Goal: Task Accomplishment & Management: Manage account settings

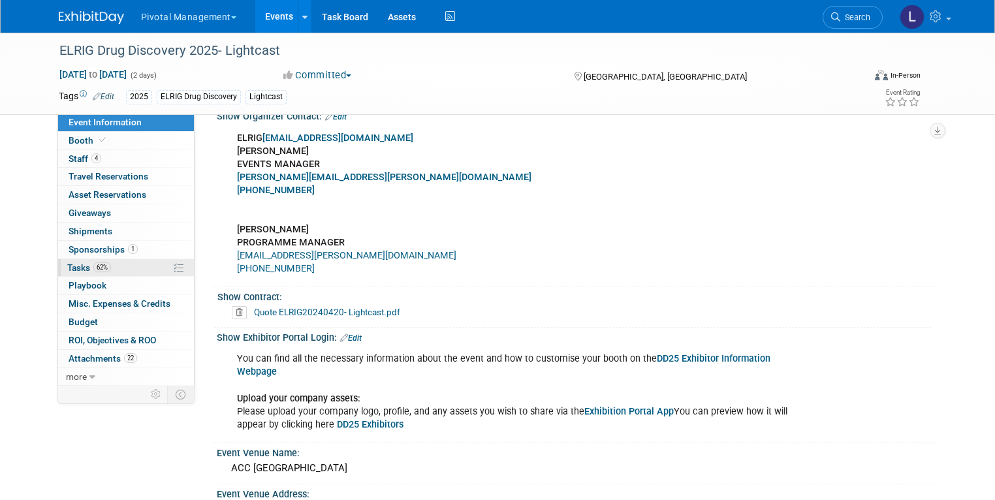
click at [80, 266] on span "Tasks 62%" at bounding box center [89, 268] width 44 height 10
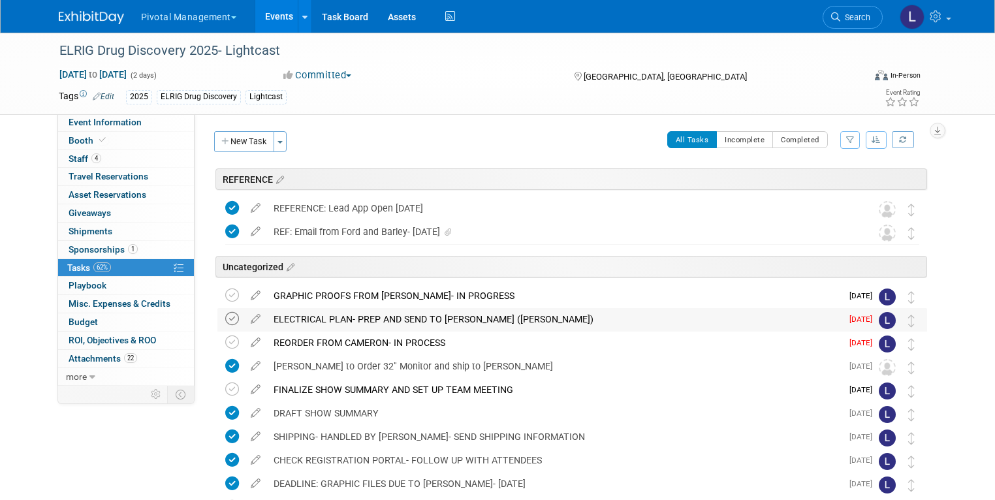
click at [225, 321] on icon at bounding box center [232, 319] width 14 height 14
click at [244, 319] on icon at bounding box center [255, 316] width 23 height 16
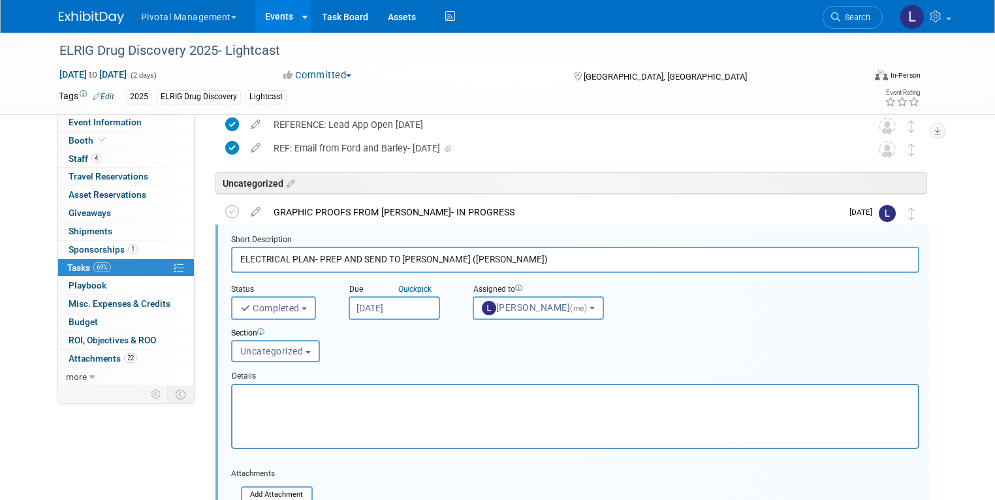
scroll to position [117, 0]
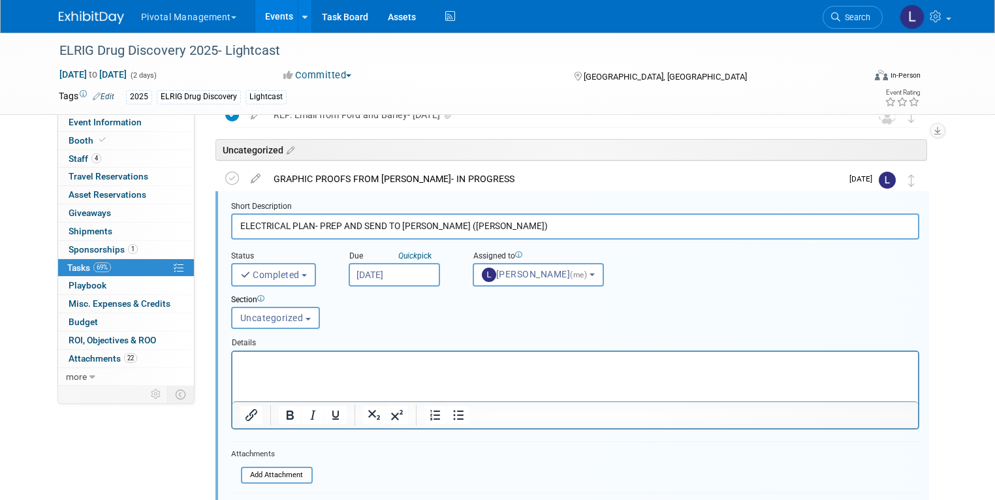
click at [312, 368] on p "Rich Text Area. Press ALT-0 for help." at bounding box center [575, 363] width 671 height 12
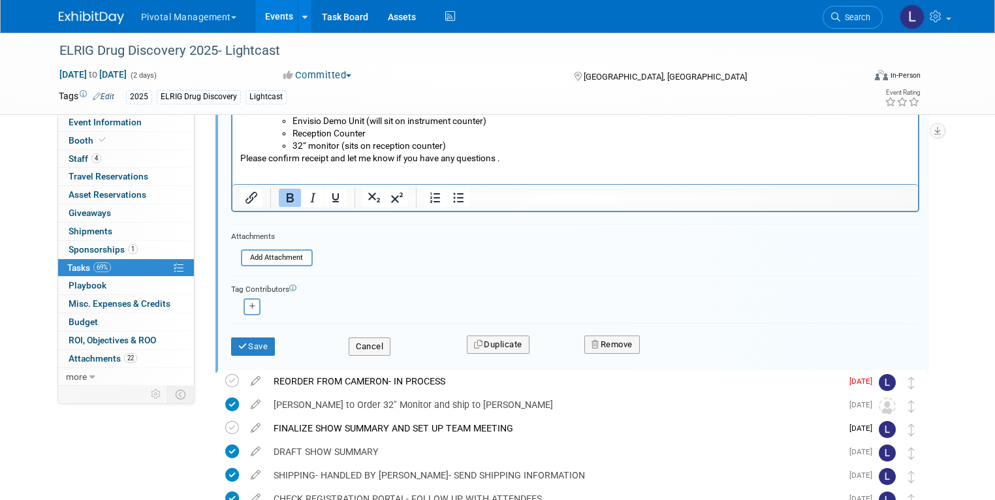
scroll to position [545, 0]
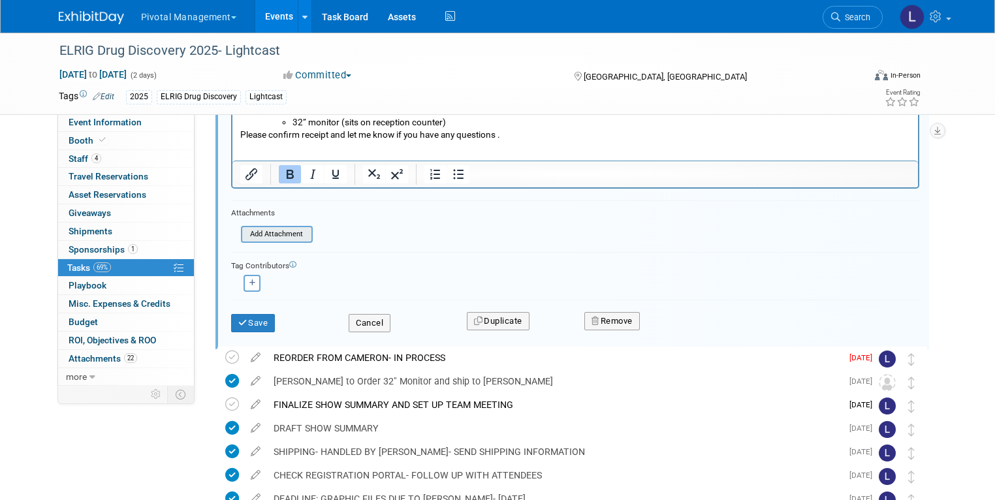
click at [277, 238] on input "file" at bounding box center [244, 234] width 133 height 14
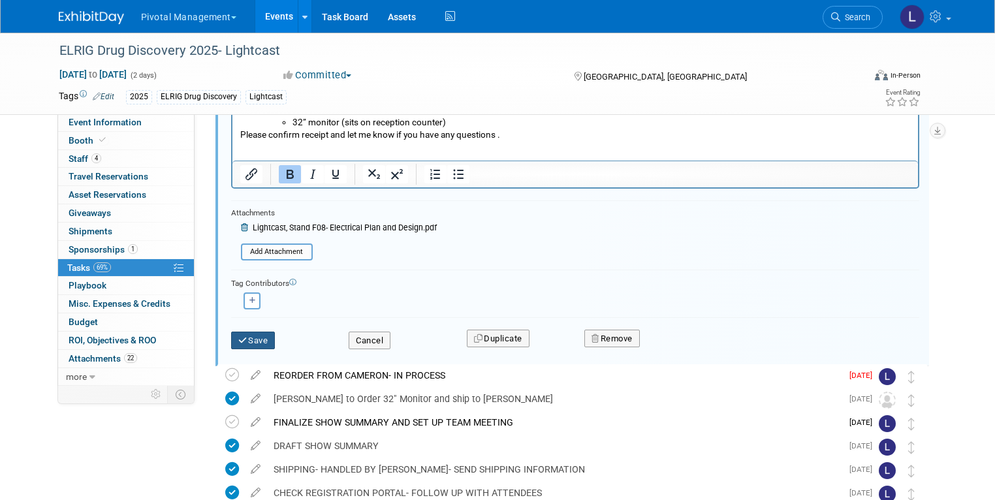
click at [246, 338] on button "Save" at bounding box center [253, 341] width 44 height 18
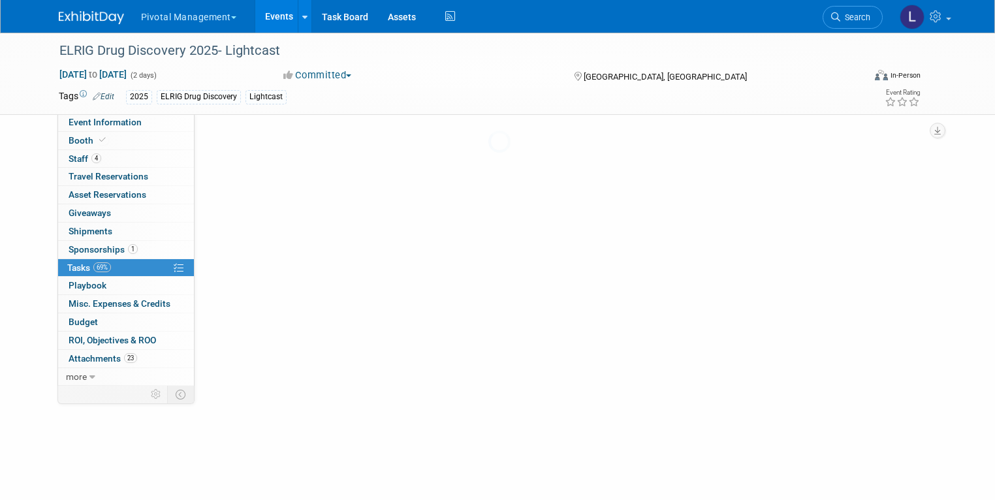
scroll to position [193, 0]
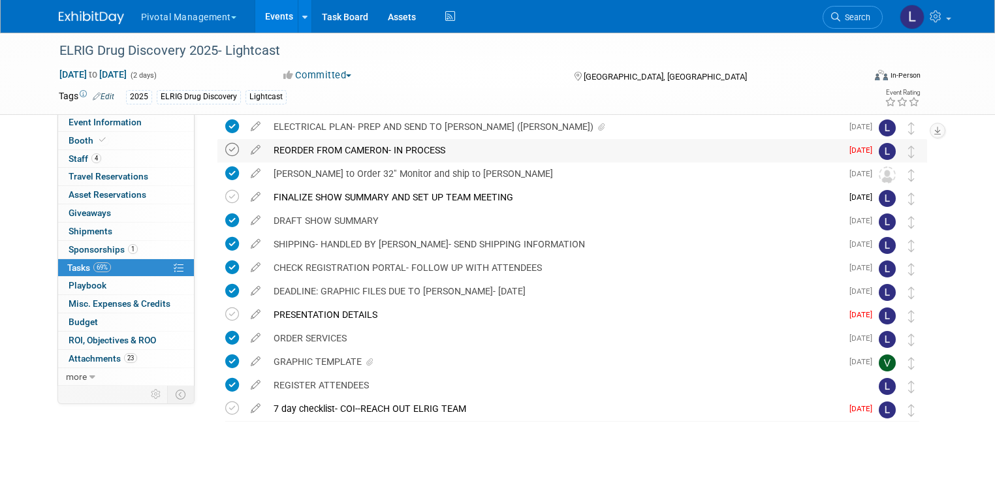
click at [225, 153] on icon at bounding box center [232, 150] width 14 height 14
click at [246, 153] on icon at bounding box center [255, 147] width 23 height 16
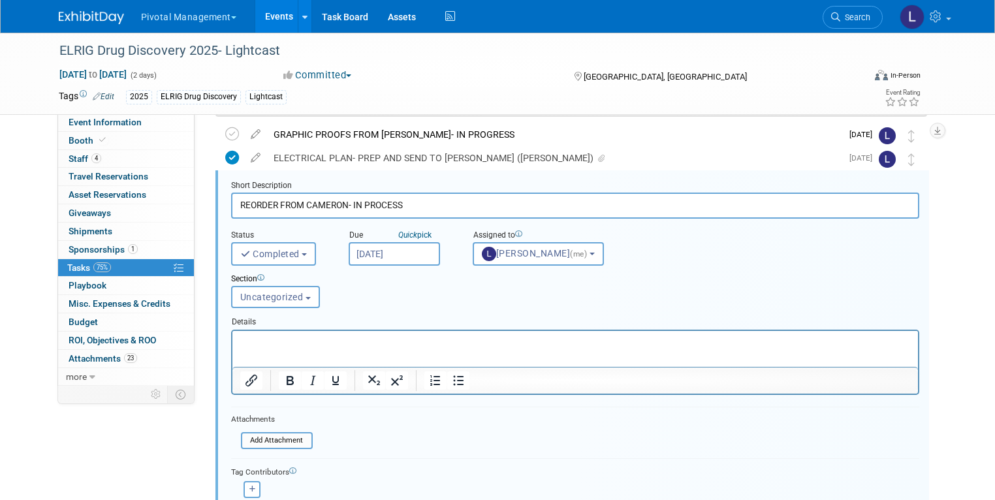
scroll to position [140, 0]
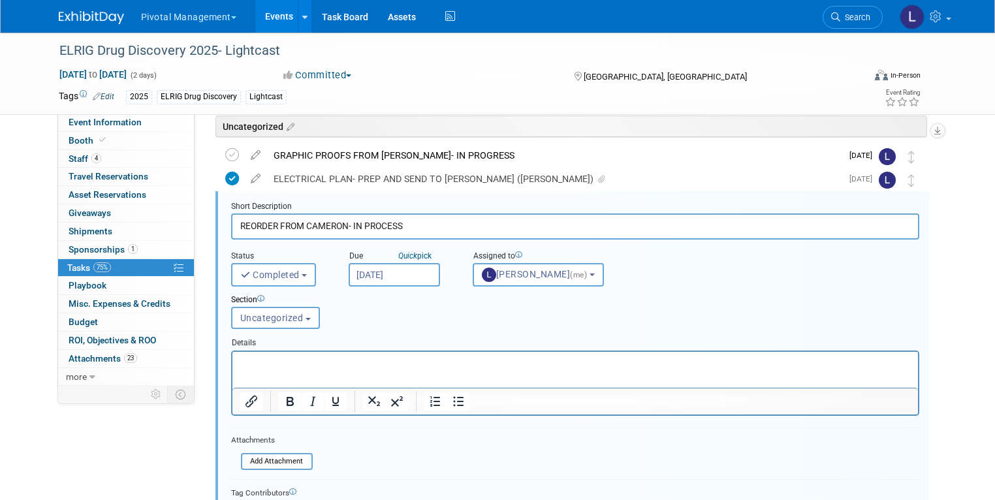
drag, startPoint x: 411, startPoint y: 224, endPoint x: 342, endPoint y: 224, distance: 69.9
click at [342, 224] on input "REORDER FROM CAMERON- IN PROCESS" at bounding box center [575, 226] width 688 height 25
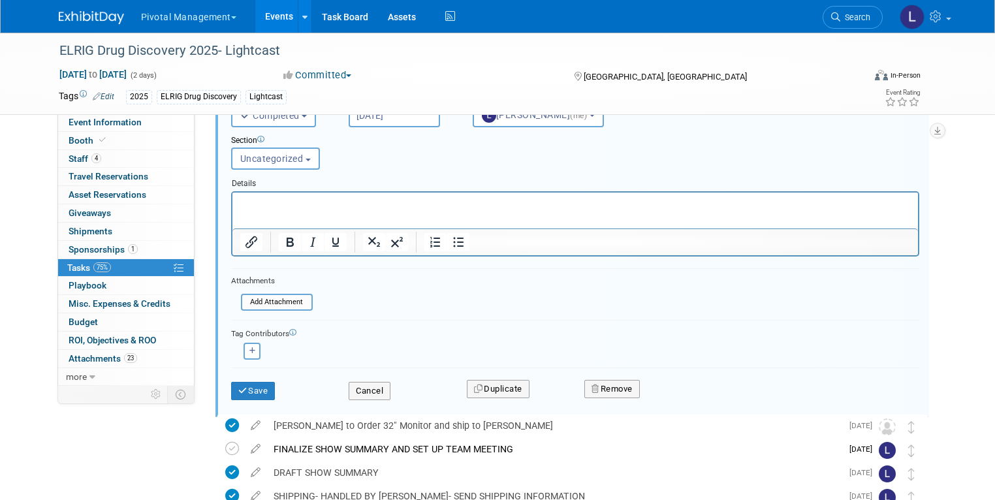
scroll to position [325, 0]
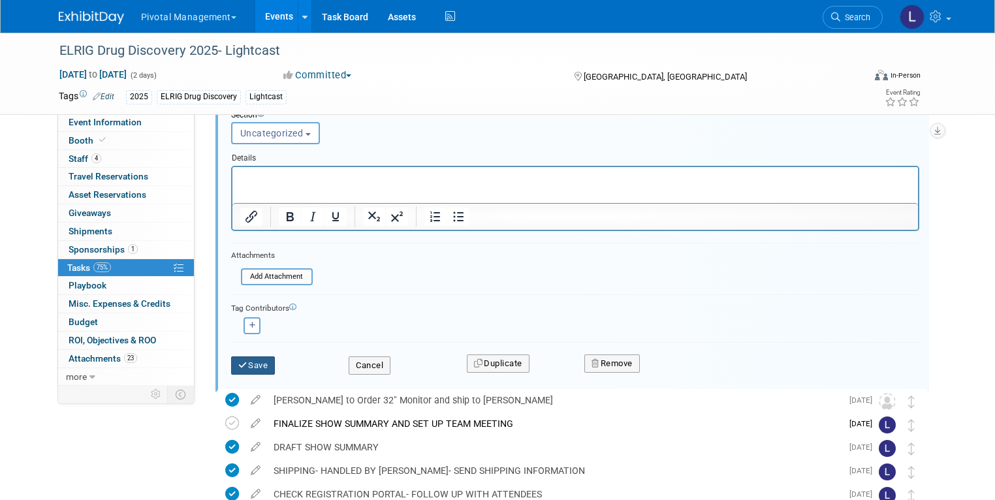
type input "REORDER FROM CAMERON- COMPLETED"
click at [240, 364] on button "Save" at bounding box center [253, 366] width 44 height 18
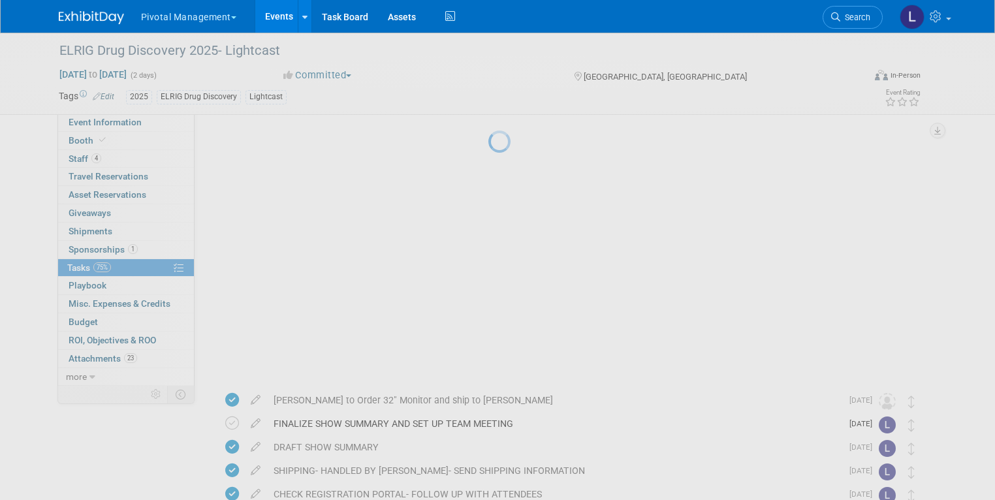
scroll to position [193, 0]
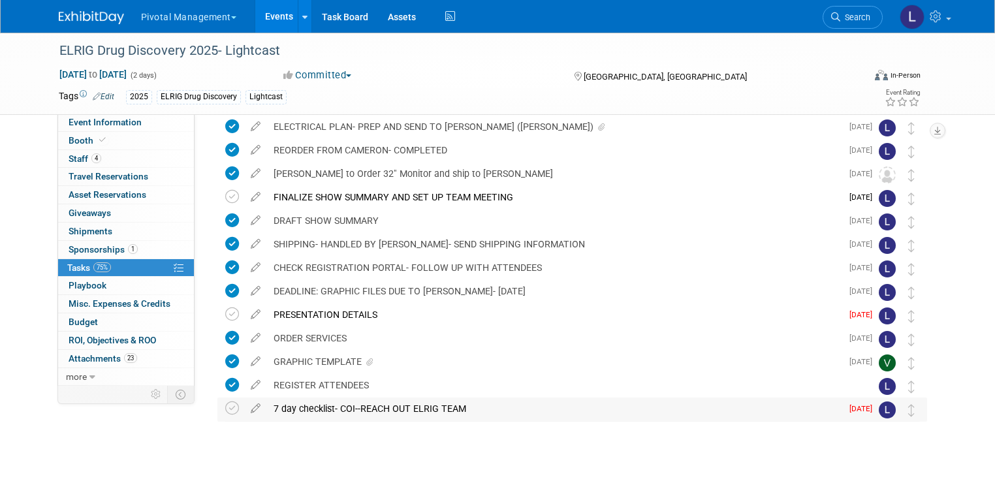
click at [433, 410] on div "7 day checklist- COI--REACH OUT ELRIG TEAM" at bounding box center [554, 409] width 575 height 22
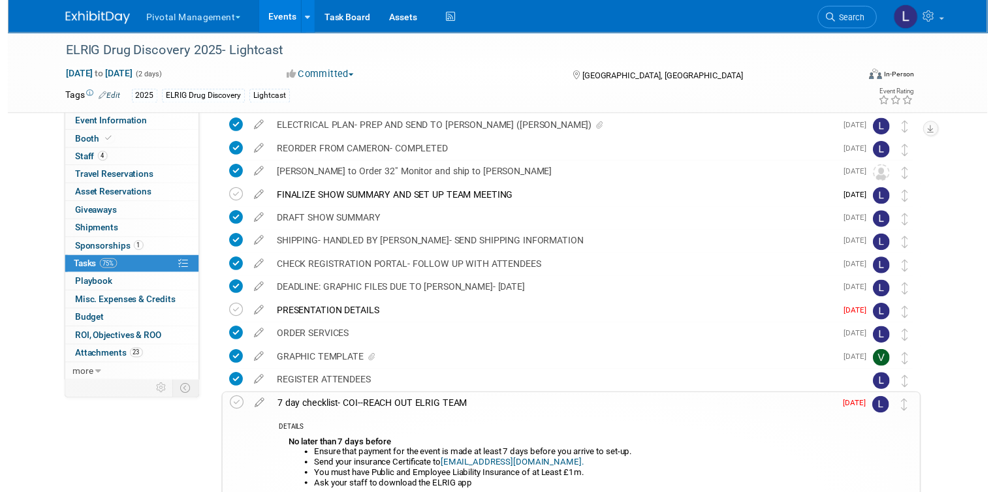
scroll to position [289, 0]
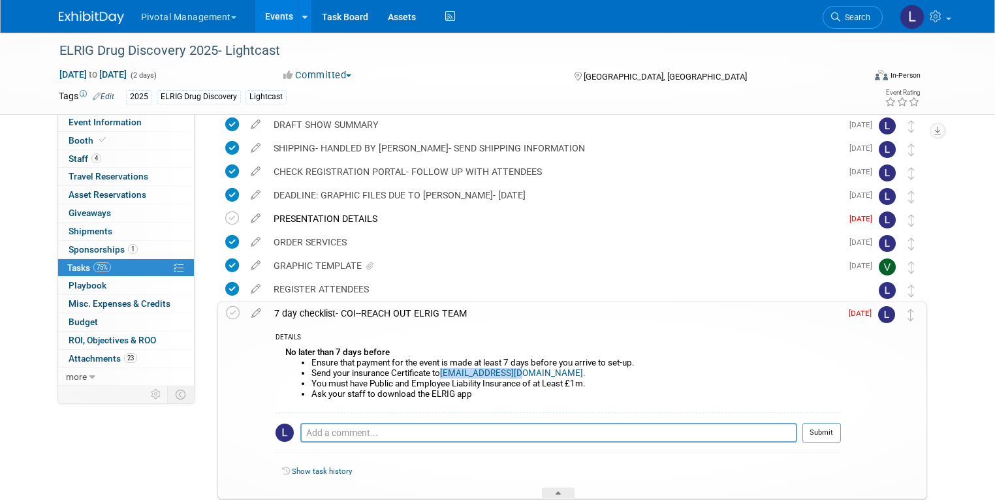
drag, startPoint x: 501, startPoint y: 372, endPoint x: 432, endPoint y: 375, distance: 68.6
click at [432, 375] on li "Send your insurance Certificate to events@elrig.org." at bounding box center [576, 373] width 530 height 10
copy link "events@elrig.org."
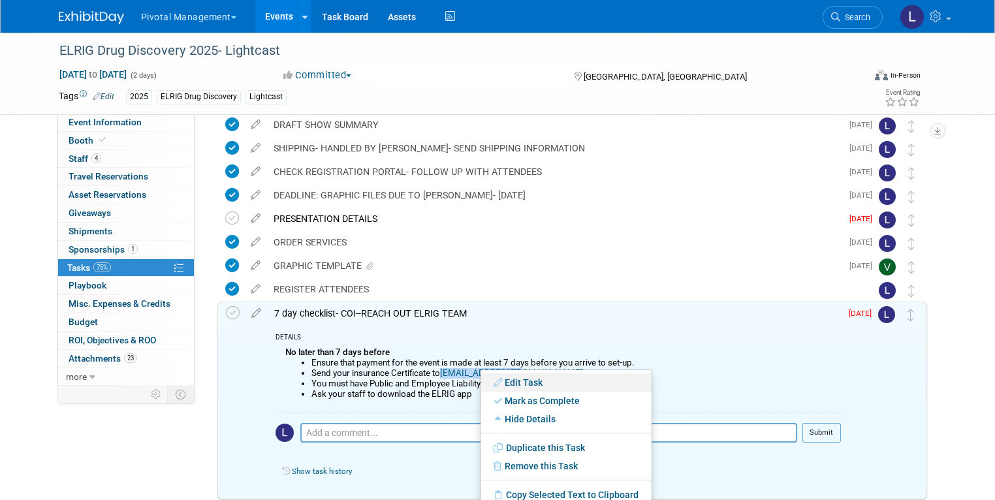
click at [539, 385] on link "Edit Task" at bounding box center [566, 383] width 171 height 18
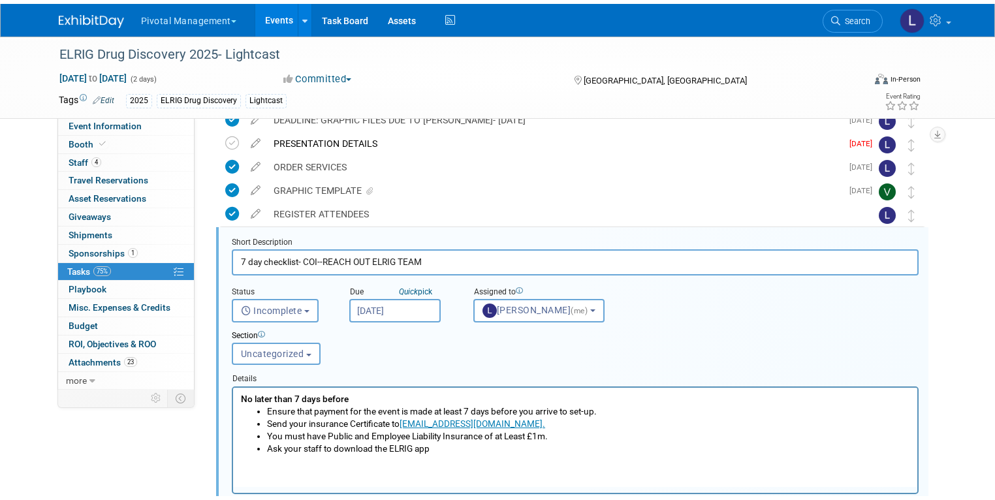
scroll to position [400, 0]
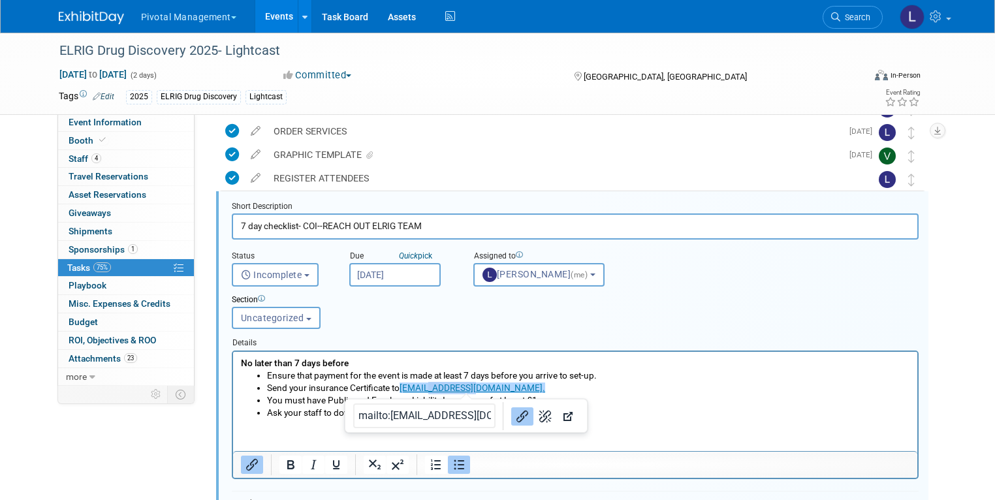
drag, startPoint x: 468, startPoint y: 388, endPoint x: 426, endPoint y: 388, distance: 41.1
click at [426, 388] on link "events@elrig.org." at bounding box center [472, 387] width 146 height 10
drag, startPoint x: 369, startPoint y: 415, endPoint x: 450, endPoint y: 415, distance: 81.0
click at [450, 415] on input "mailto:events@elrig.org." at bounding box center [404, 416] width 142 height 25
click at [453, 222] on input "7 day checklist- COI--REACH OUT ELRIG TEAM" at bounding box center [575, 226] width 687 height 25
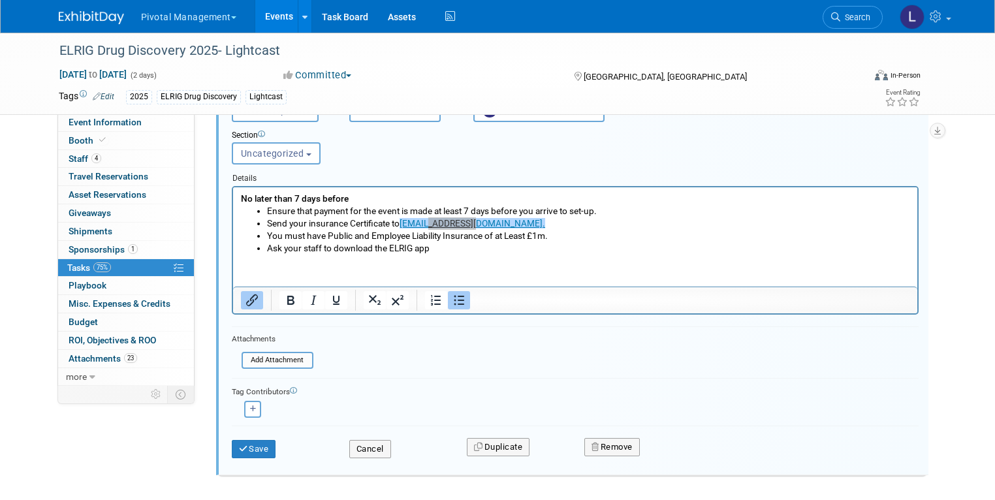
scroll to position [566, 0]
type input "7 day checklist- COI--REACH OUT ELRIG TEAM- EMAILED TMWS Letter on 9/17"
click at [240, 439] on button "Save" at bounding box center [254, 448] width 44 height 18
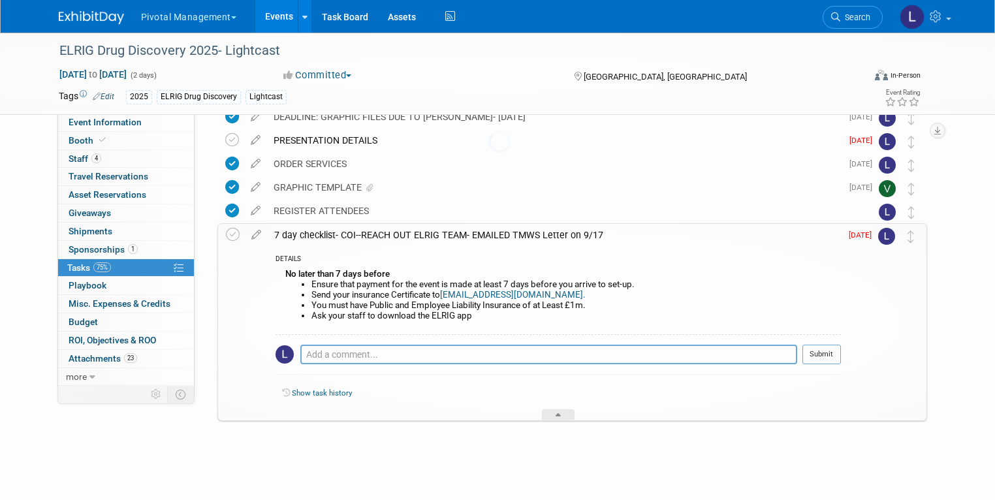
scroll to position [366, 0]
click at [249, 233] on icon at bounding box center [256, 233] width 23 height 16
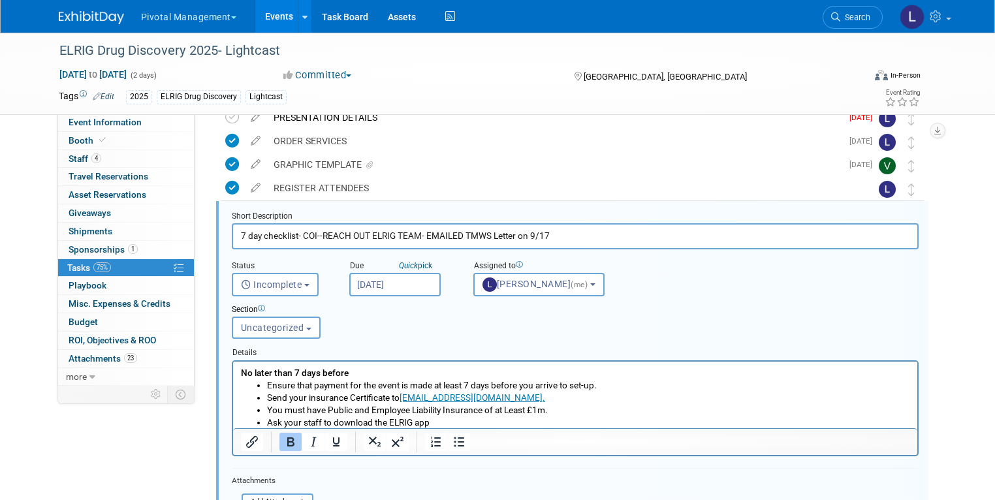
scroll to position [400, 0]
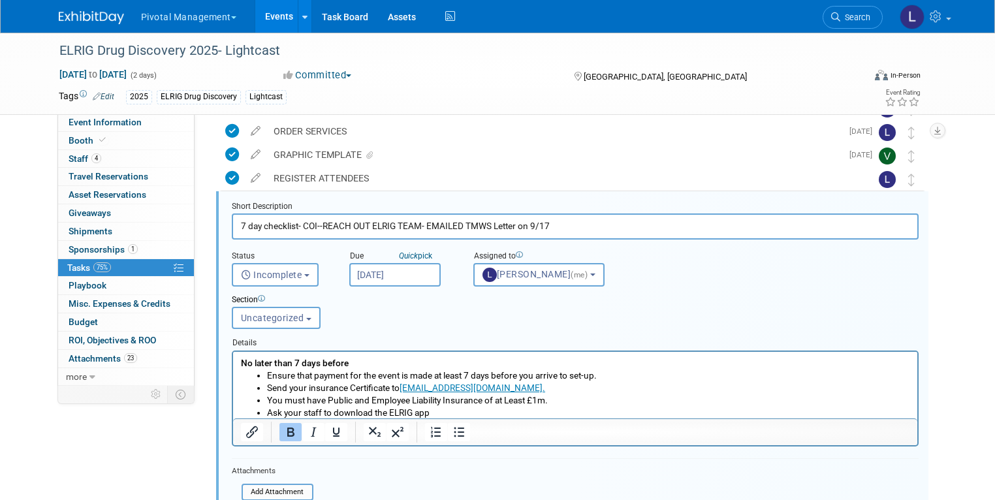
click at [368, 277] on input "Sep 16, 2025" at bounding box center [394, 275] width 91 height 24
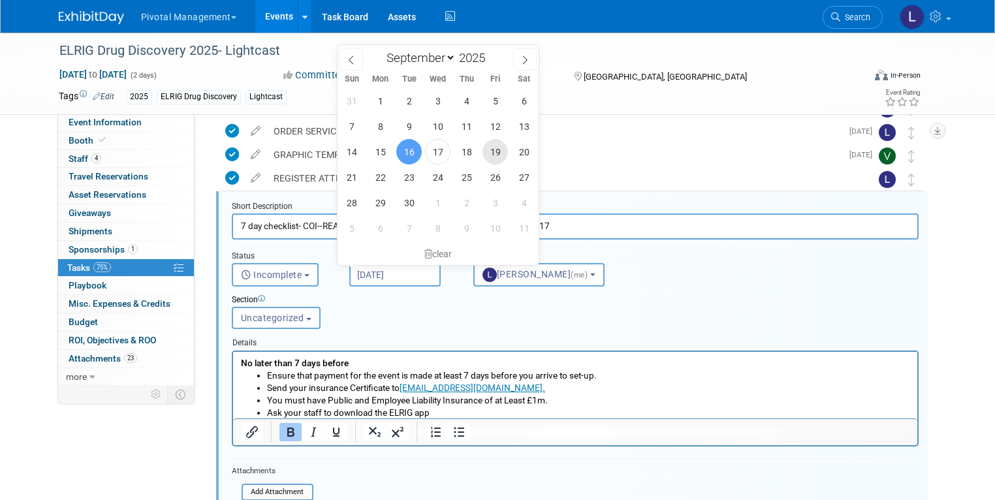
click at [491, 157] on span "19" at bounding box center [495, 151] width 25 height 25
type input "Sep 19, 2025"
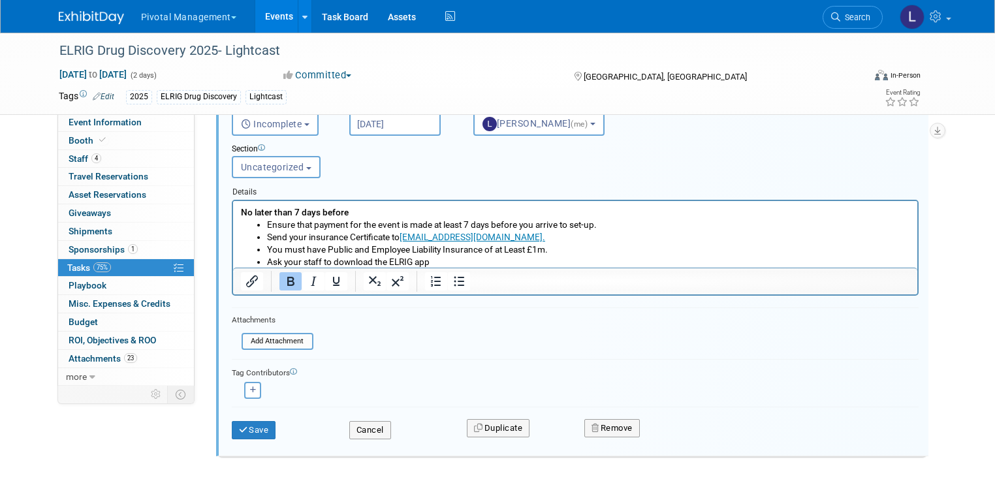
scroll to position [583, 0]
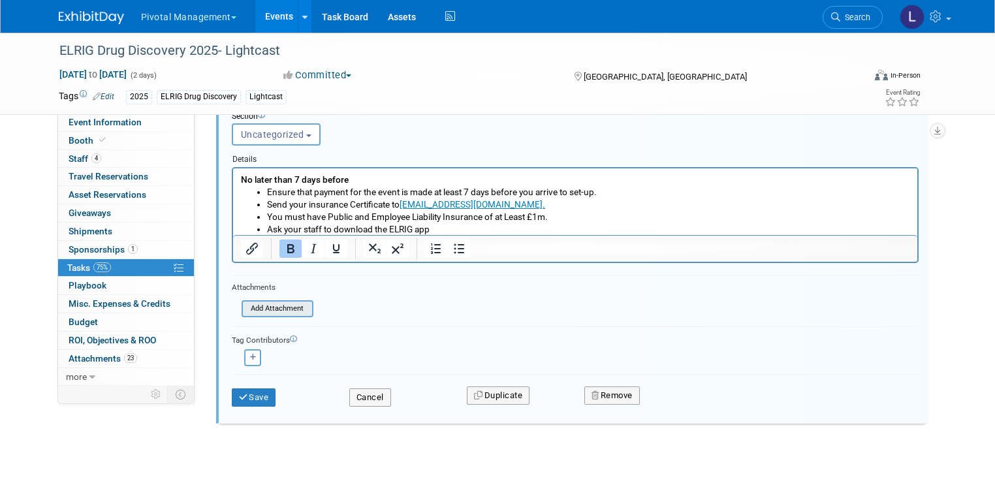
click at [277, 310] on input "file" at bounding box center [245, 309] width 133 height 14
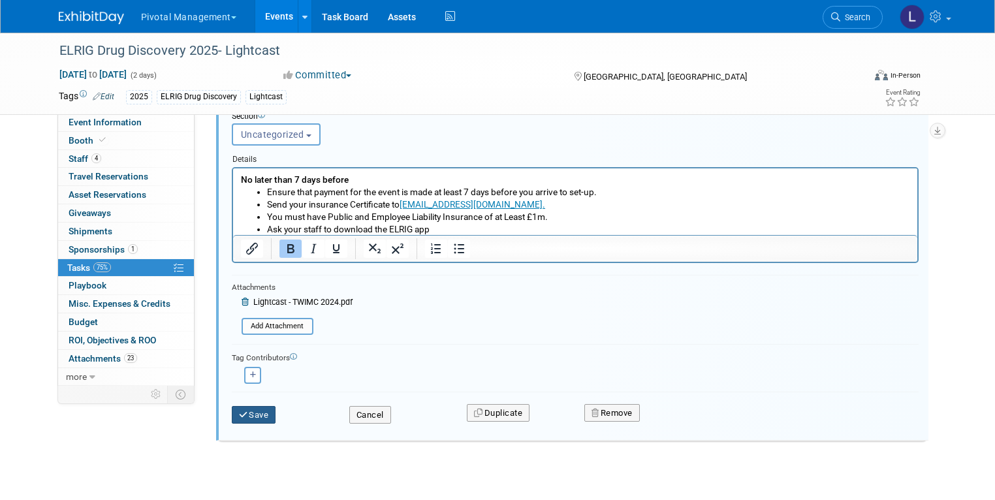
click at [261, 415] on button "Save" at bounding box center [254, 415] width 44 height 18
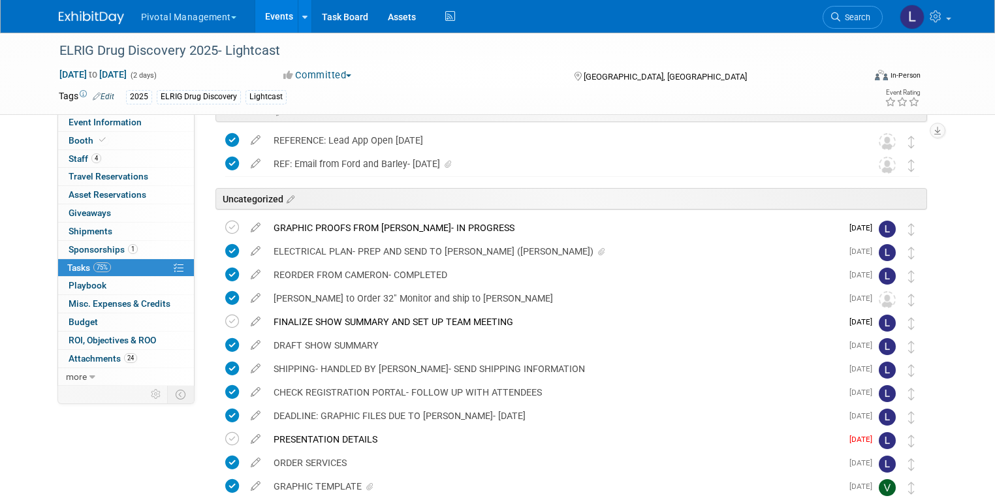
scroll to position [52, 0]
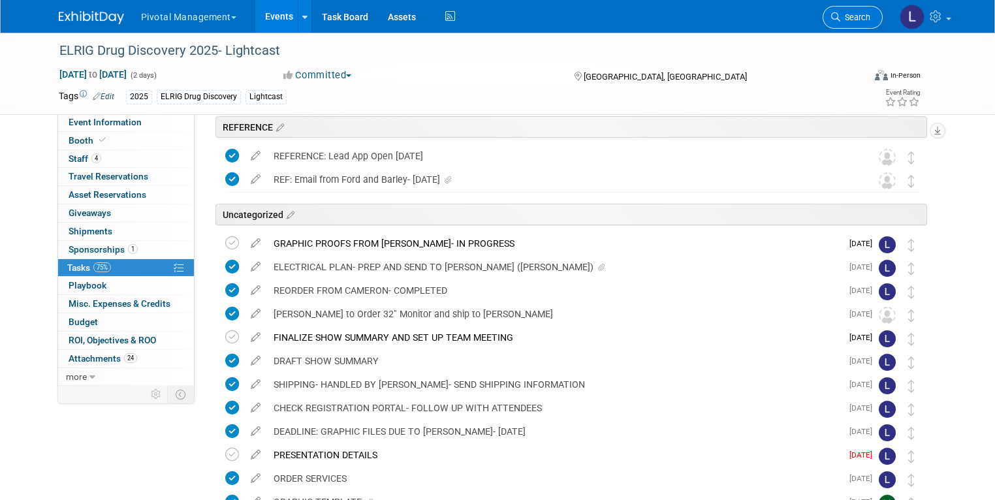
click at [863, 22] on link "Search" at bounding box center [853, 17] width 60 height 23
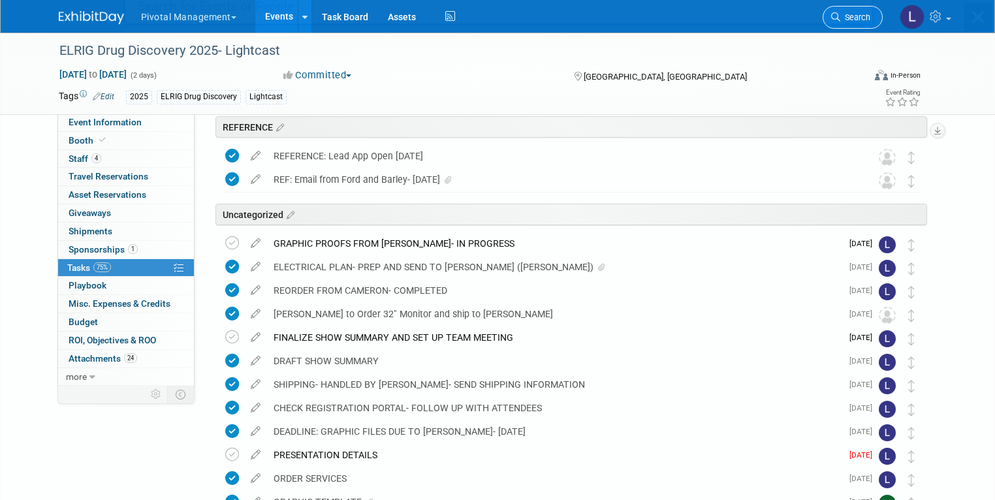
scroll to position [0, 0]
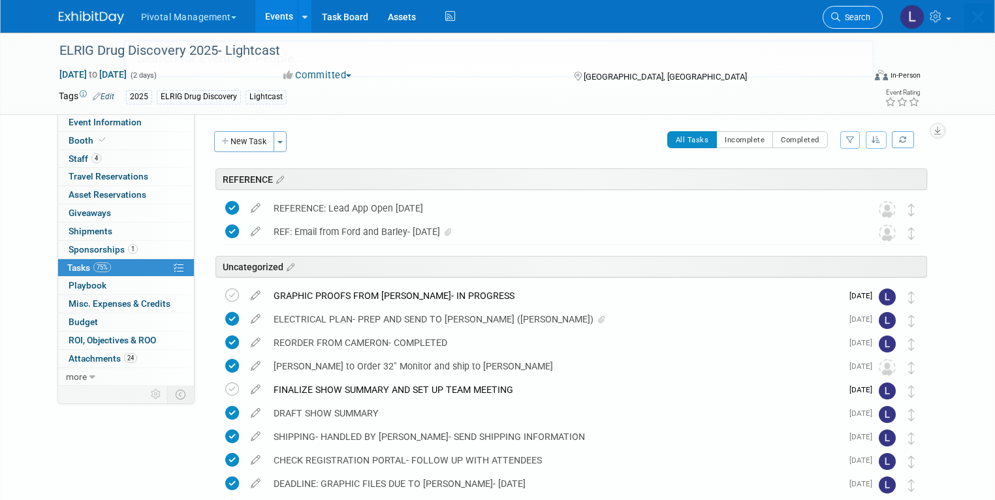
click at [863, 22] on div "Recently Viewed Events: ELRIG Drug Discovery 2025- Lightcast In-Person England,…" at bounding box center [498, 39] width 751 height 77
click at [863, 22] on link "Search" at bounding box center [853, 17] width 60 height 23
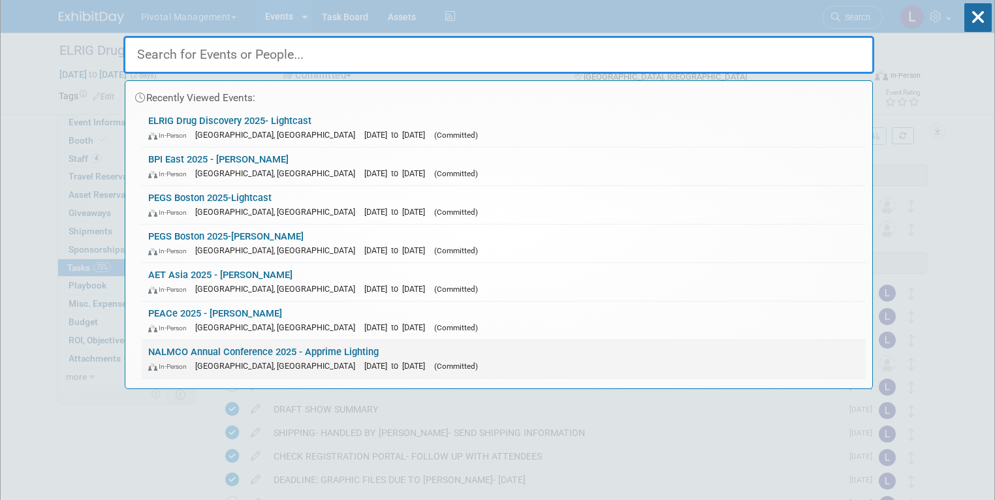
scroll to position [5, 0]
drag, startPoint x: 368, startPoint y: 343, endPoint x: 399, endPoint y: 318, distance: 39.5
click at [368, 343] on link "NALMCO Annual Conference 2025 - Apprime Lighting In-Person Des Moines, IA Oct 1…" at bounding box center [504, 358] width 724 height 38
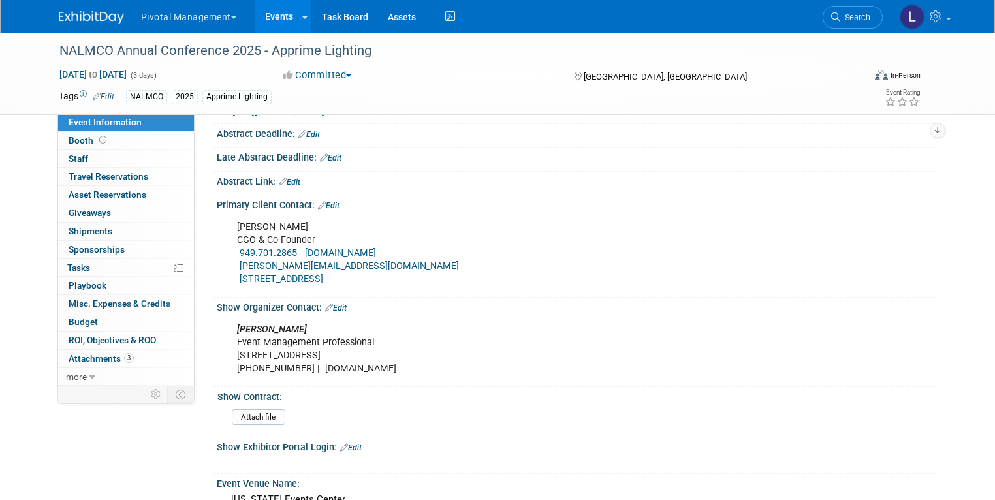
scroll to position [626, 0]
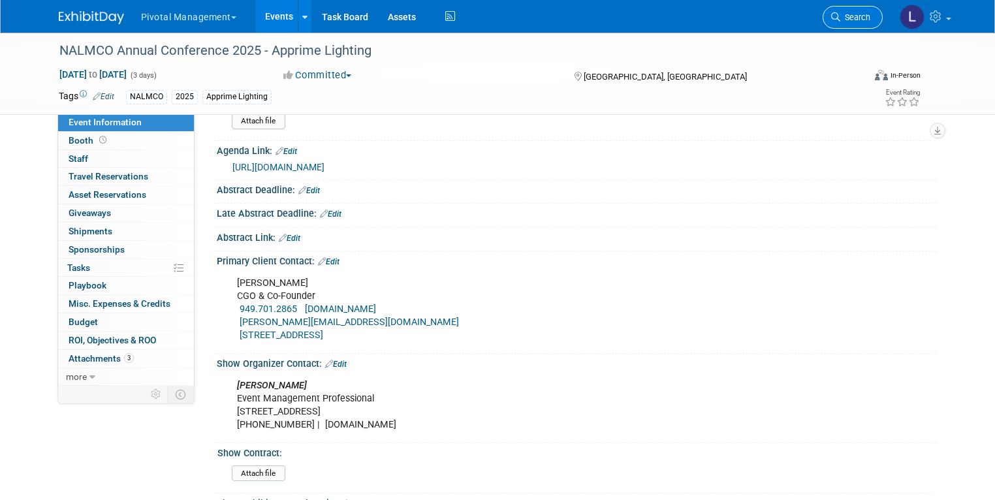
click at [863, 25] on link "Search" at bounding box center [853, 17] width 60 height 23
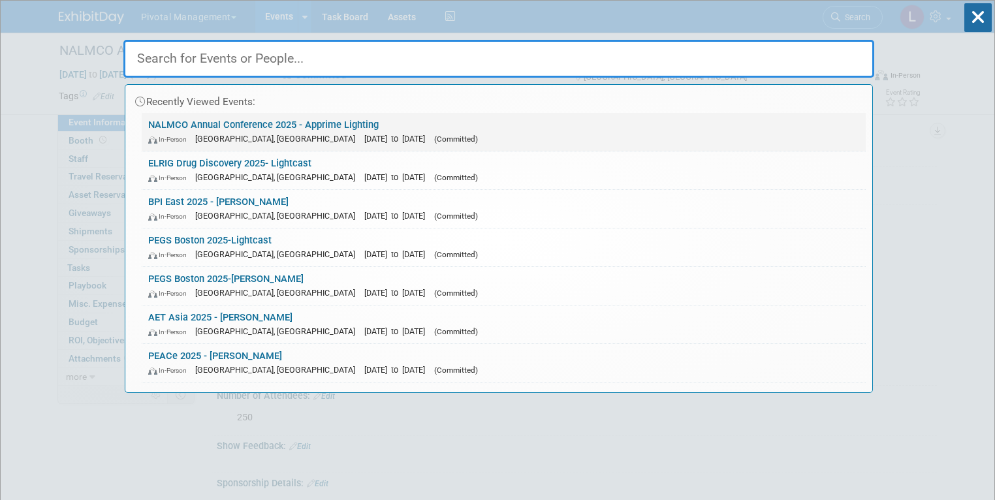
click at [334, 132] on div "In-Person Des Moines, IA Oct 19, 2025 to Oct 21, 2025 (Committed)" at bounding box center [503, 139] width 711 height 14
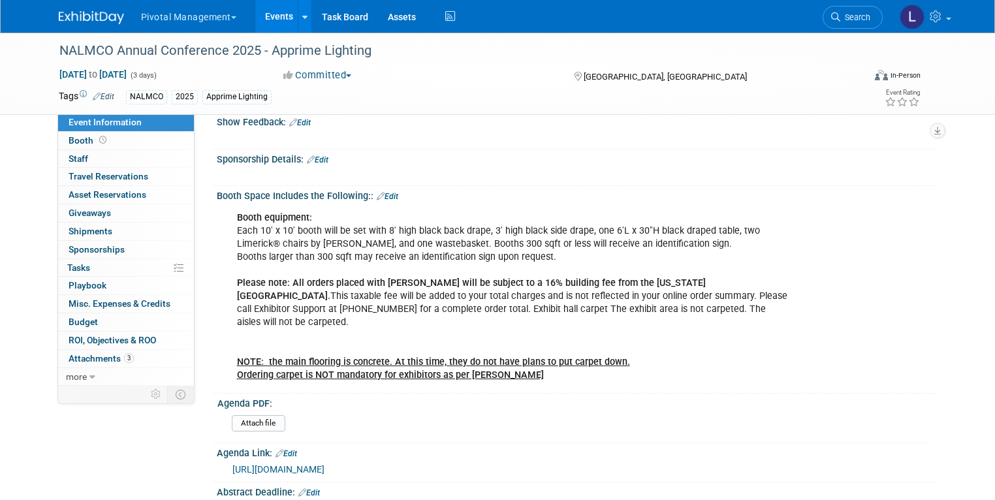
scroll to position [327, 0]
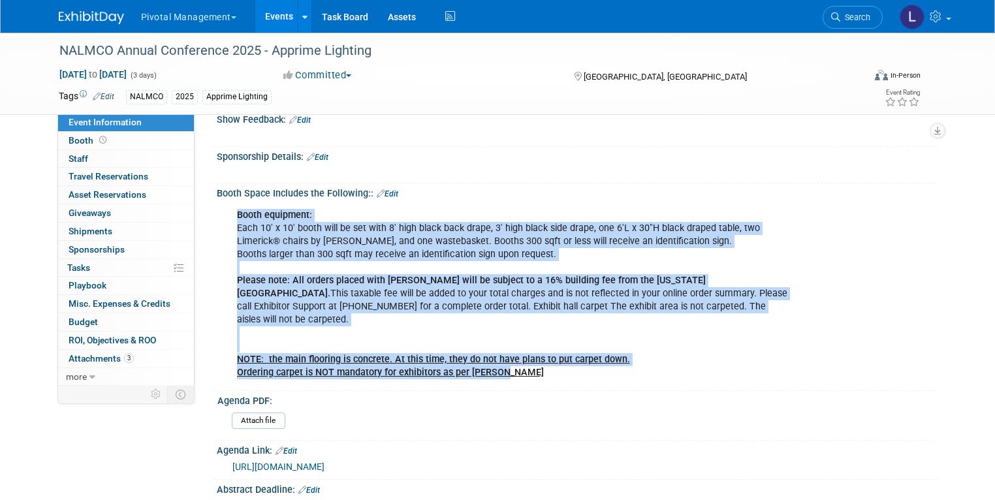
drag, startPoint x: 227, startPoint y: 212, endPoint x: 491, endPoint y: 357, distance: 300.7
click at [491, 357] on div "Booth equipment: Each 10' x 10' booth will be set with 8' high black back drape…" at bounding box center [512, 294] width 569 height 184
copy div "Booth equipment: Each 10' x 10' booth will be set with 8' high black back drape…"
click at [859, 25] on link "Search" at bounding box center [853, 17] width 60 height 23
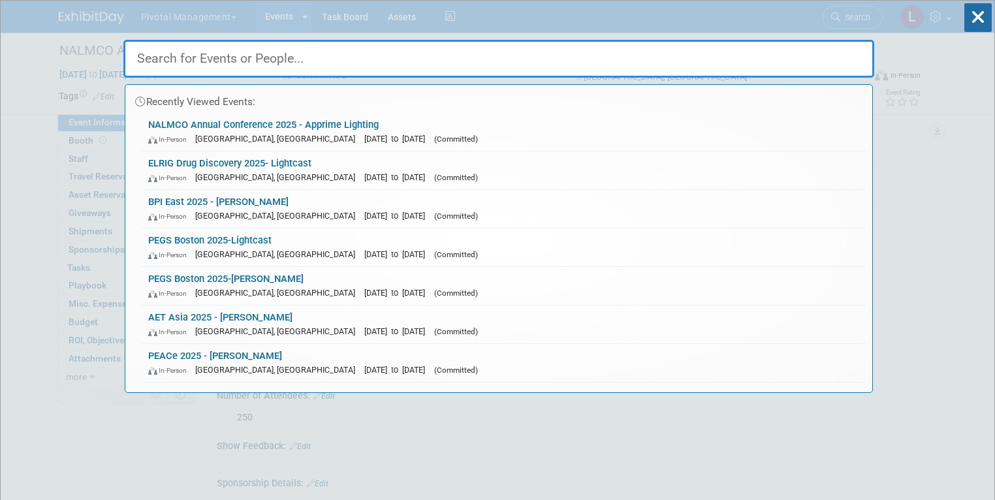
click at [395, 67] on input "text" at bounding box center [498, 59] width 751 height 38
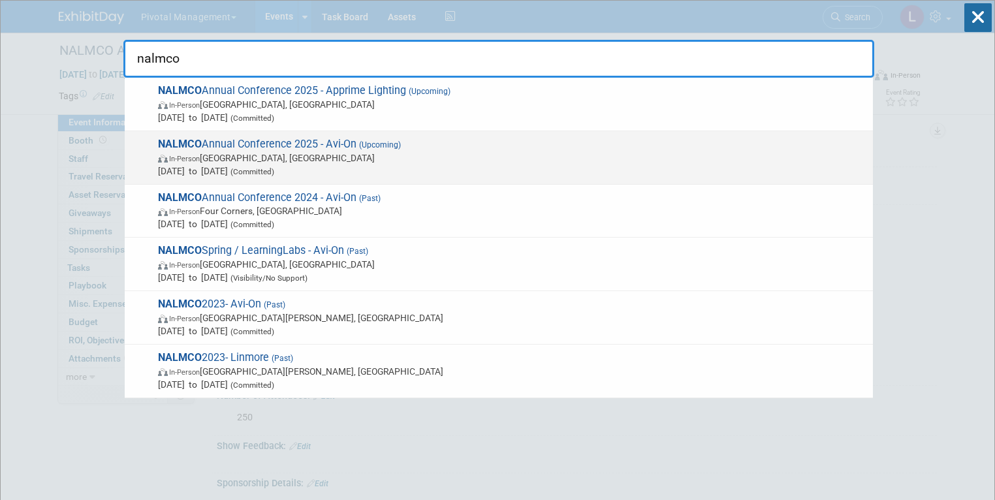
type input "nalmco"
click at [282, 177] on div "NALMCO Annual Conference 2025 - Avi-On (Upcoming) In-Person Des Moines, IA Oct …" at bounding box center [499, 158] width 748 height 54
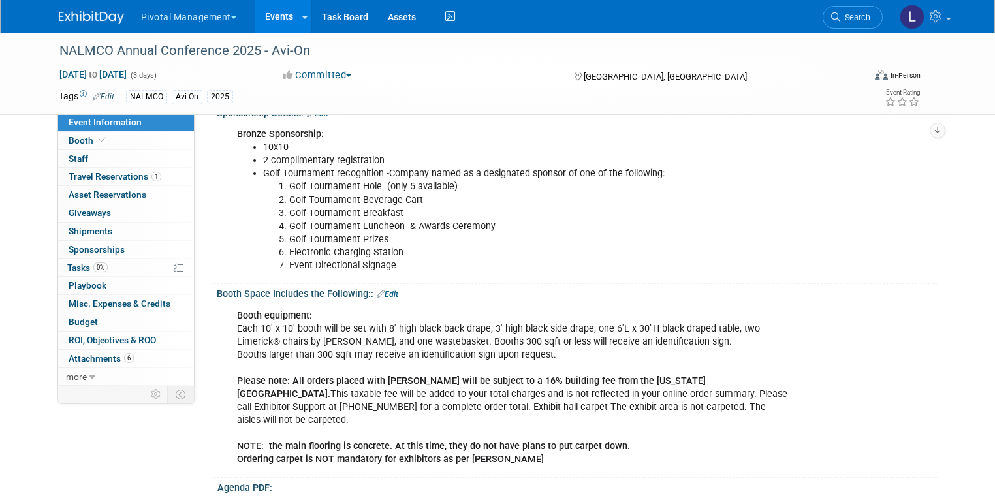
scroll to position [348, 0]
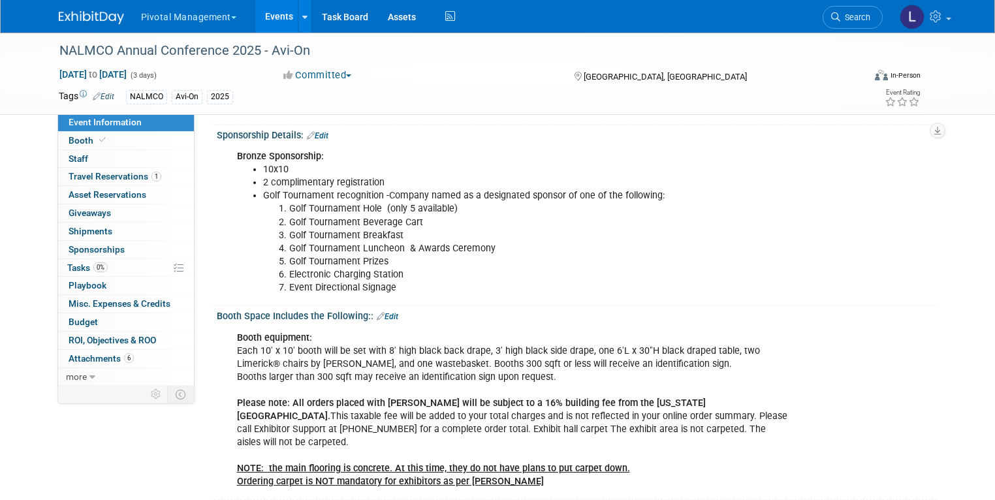
drag, startPoint x: 228, startPoint y: 156, endPoint x: 391, endPoint y: 290, distance: 211.1
click at [391, 290] on div "Bronze Sponsorship: 10x10 2 complimentary registration Golf Tournament recognit…" at bounding box center [512, 222] width 569 height 157
copy div "ronze Sponsorship: 10x10 2 complimentary registration Golf Tournament recogniti…"
click at [840, 12] on icon at bounding box center [835, 16] width 9 height 9
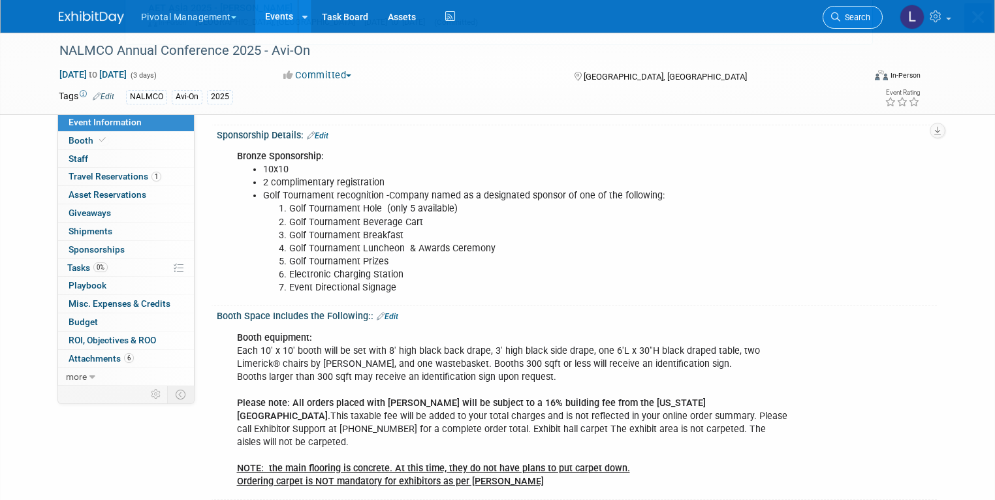
scroll to position [0, 0]
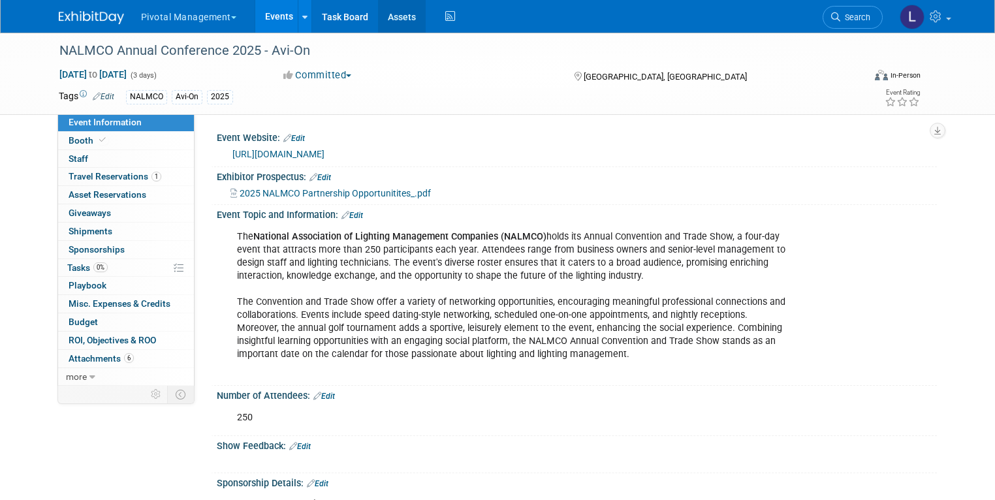
click at [380, 12] on link "Assets" at bounding box center [402, 16] width 48 height 33
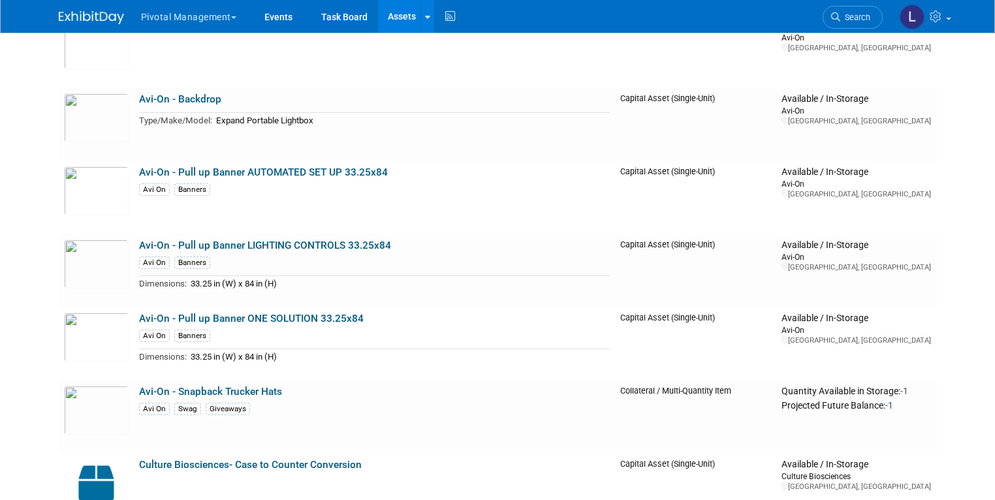
scroll to position [366, 0]
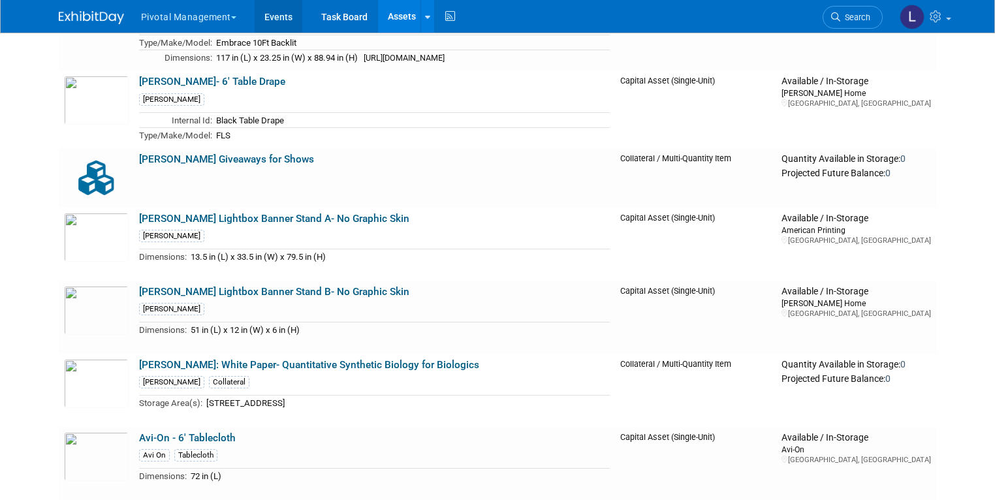
click at [263, 19] on link "Events" at bounding box center [279, 16] width 48 height 33
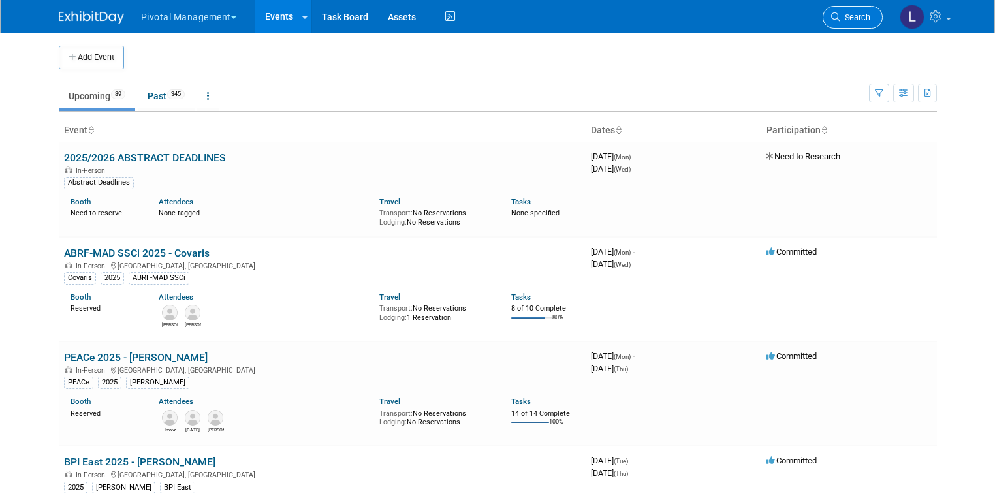
click at [854, 16] on span "Search" at bounding box center [855, 17] width 30 height 10
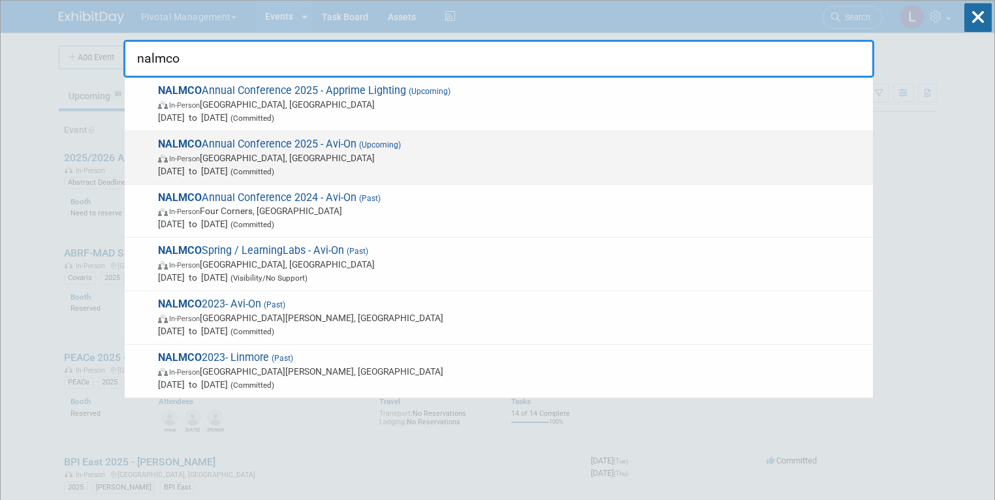
type input "nalmco"
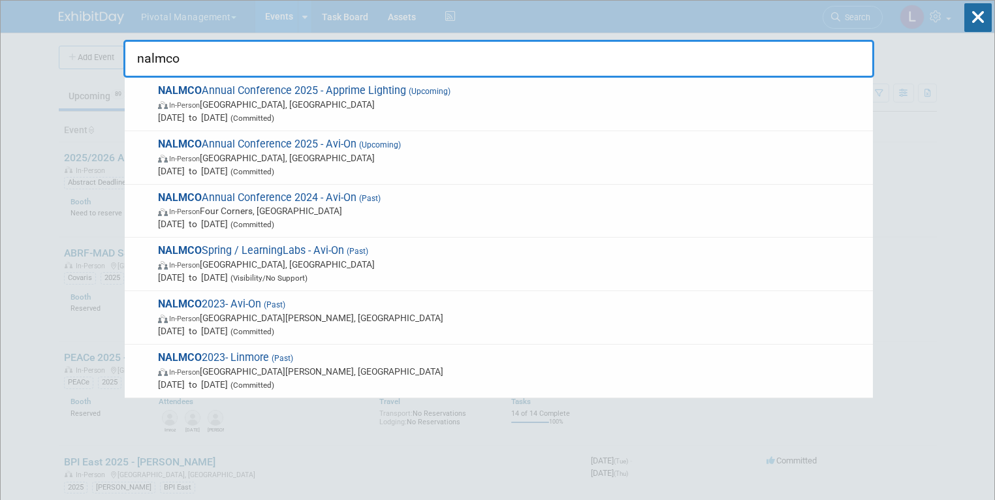
click at [323, 150] on span "NALMCO Annual Conference 2025 - Avi-On (Upcoming) In-Person [GEOGRAPHIC_DATA], …" at bounding box center [510, 158] width 712 height 40
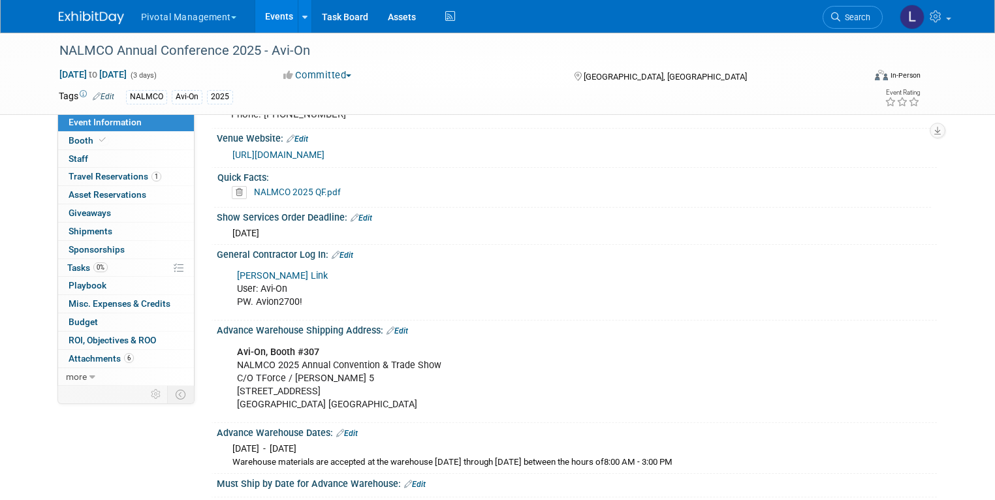
scroll to position [1210, 0]
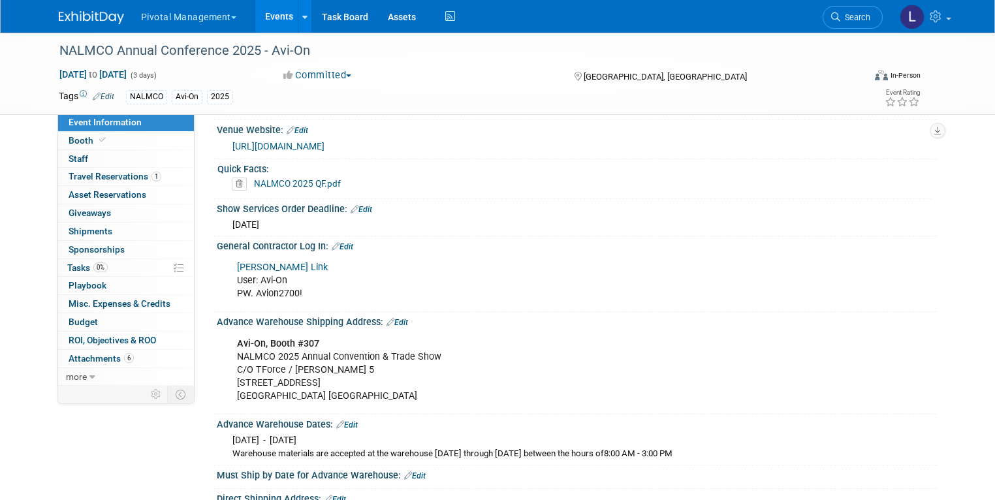
click at [250, 262] on link "Freeman Link" at bounding box center [282, 267] width 91 height 11
drag, startPoint x: 873, startPoint y: 22, endPoint x: 849, endPoint y: 20, distance: 24.3
click at [873, 22] on link "Search" at bounding box center [853, 17] width 60 height 23
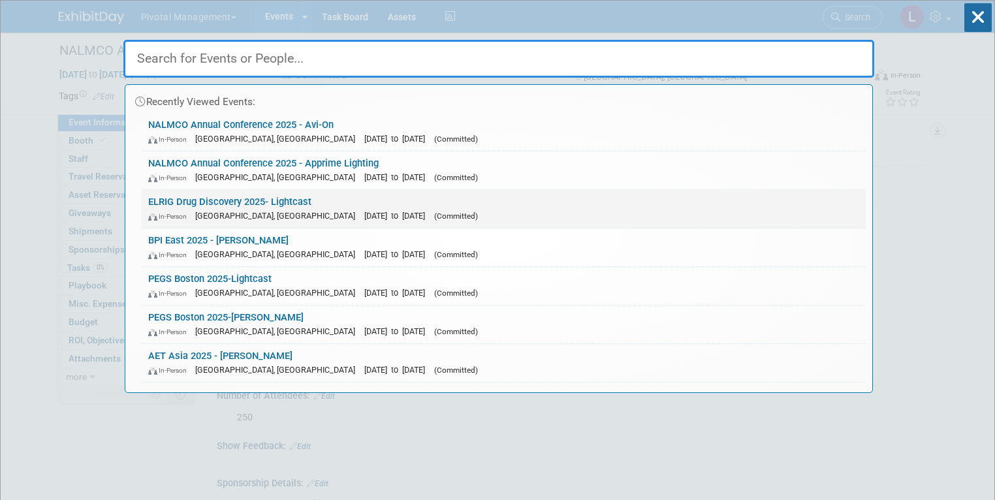
click at [310, 204] on link "ELRIG Drug Discovery 2025- Lightcast In-Person England, United Kingdom Oct 21, …" at bounding box center [504, 209] width 724 height 38
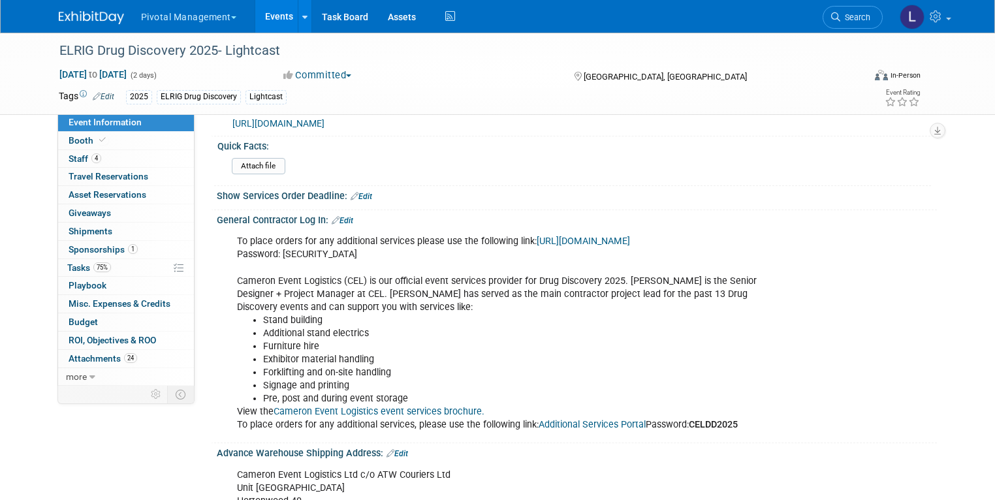
scroll to position [1488, 0]
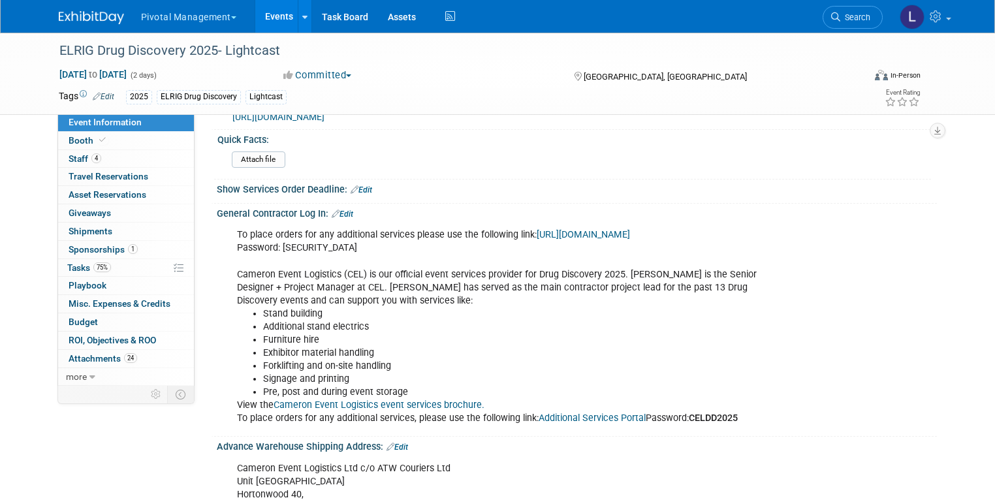
click at [537, 238] on link "[URL][DOMAIN_NAME]" at bounding box center [583, 234] width 93 height 11
click at [857, 24] on link "Search" at bounding box center [853, 17] width 60 height 23
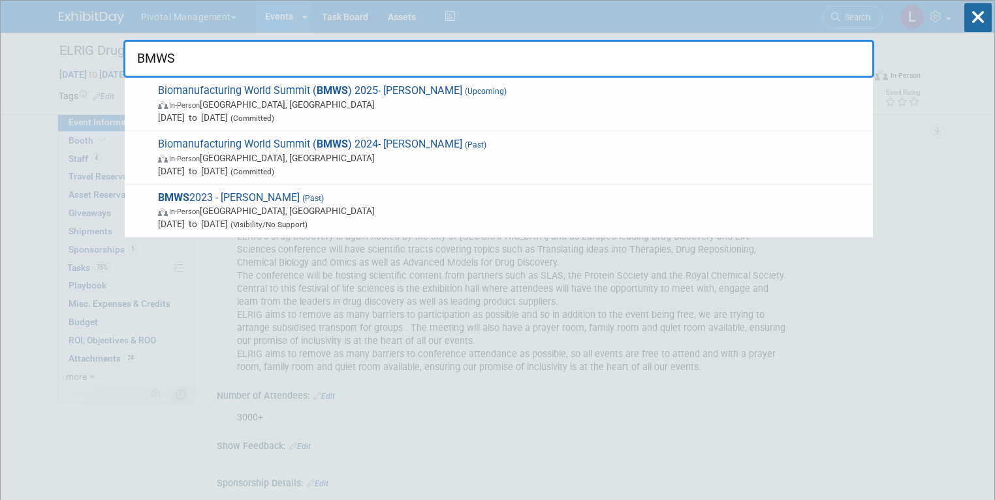
type input "BMWS"
click at [358, 103] on span "In-Person San Diego, CA" at bounding box center [512, 104] width 709 height 13
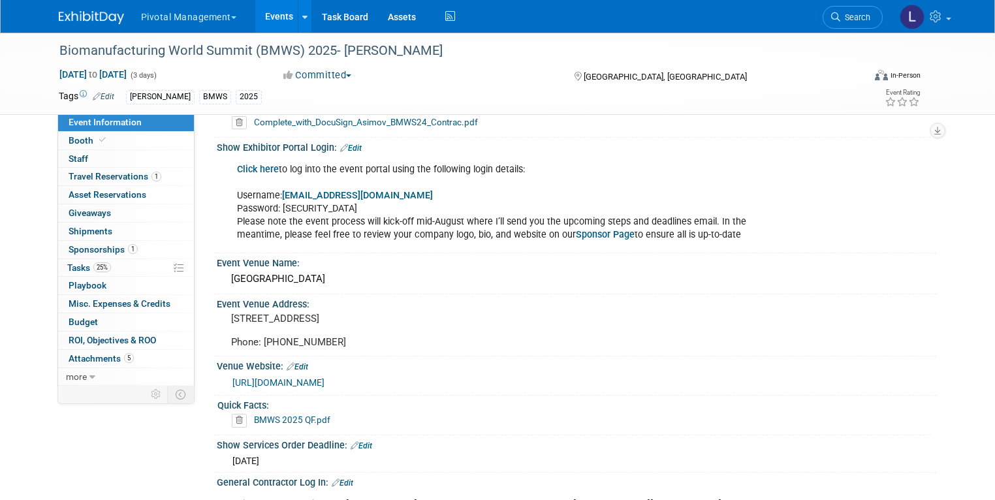
scroll to position [1079, 0]
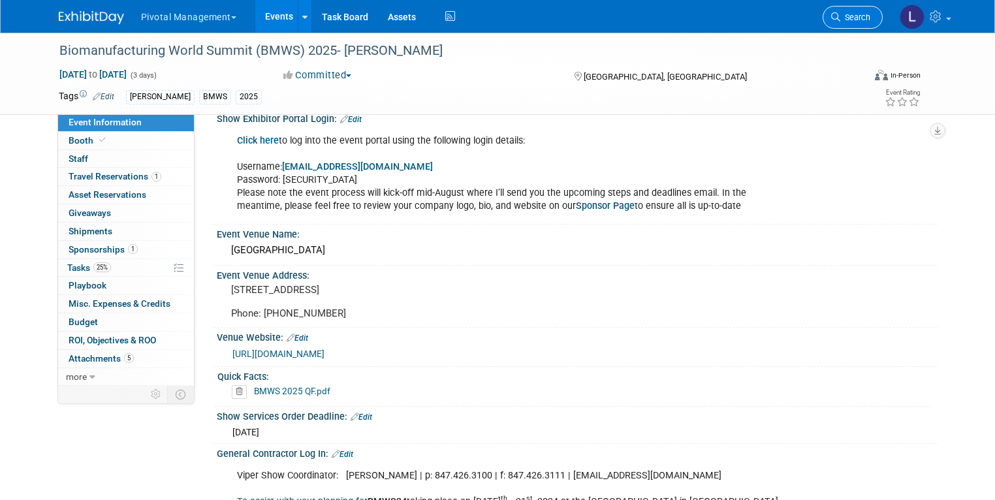
click at [840, 18] on icon at bounding box center [835, 16] width 9 height 9
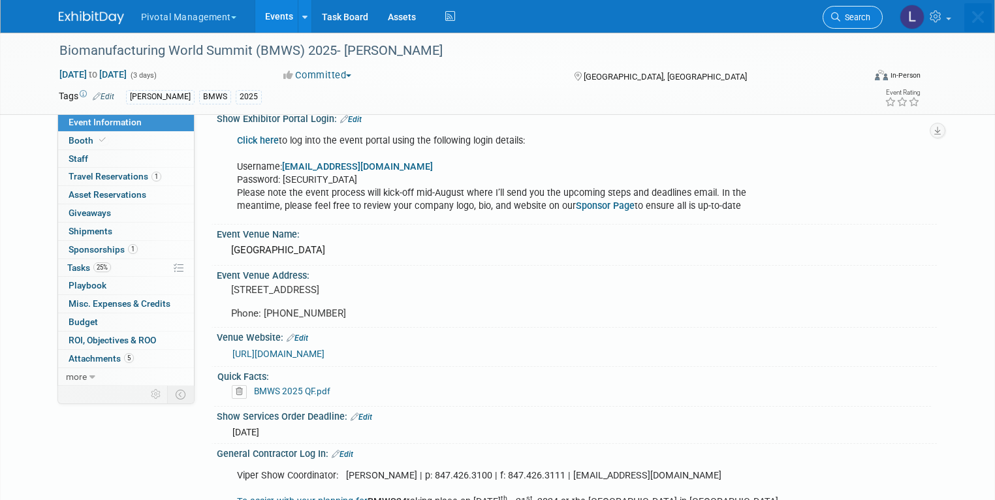
scroll to position [0, 0]
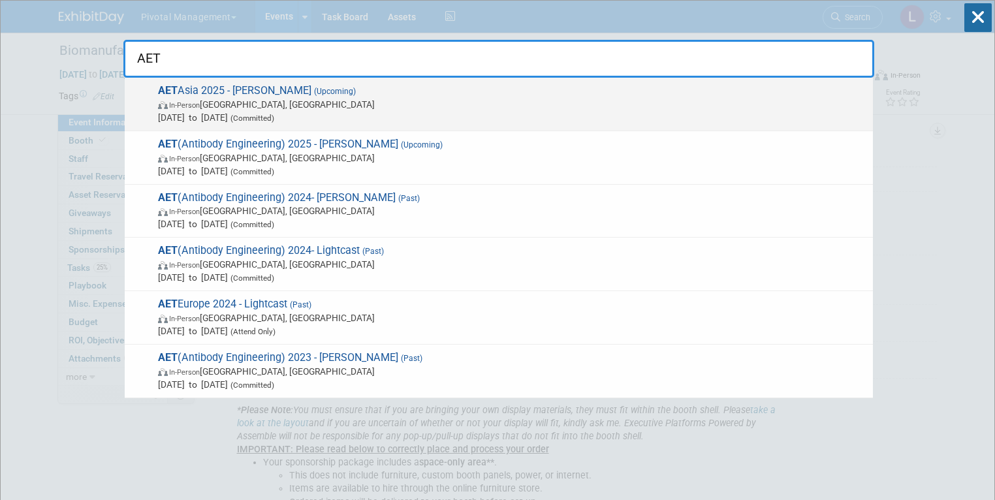
type input "AET"
click at [225, 84] on span "AET Asia 2025 - [PERSON_NAME] (Upcoming) In-Person [GEOGRAPHIC_DATA], [GEOGRAPH…" at bounding box center [510, 104] width 712 height 40
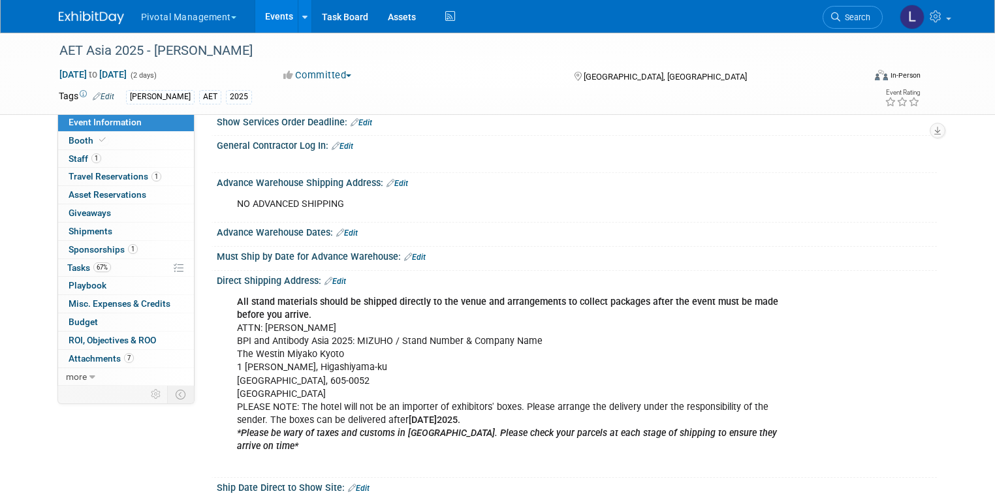
scroll to position [1151, 0]
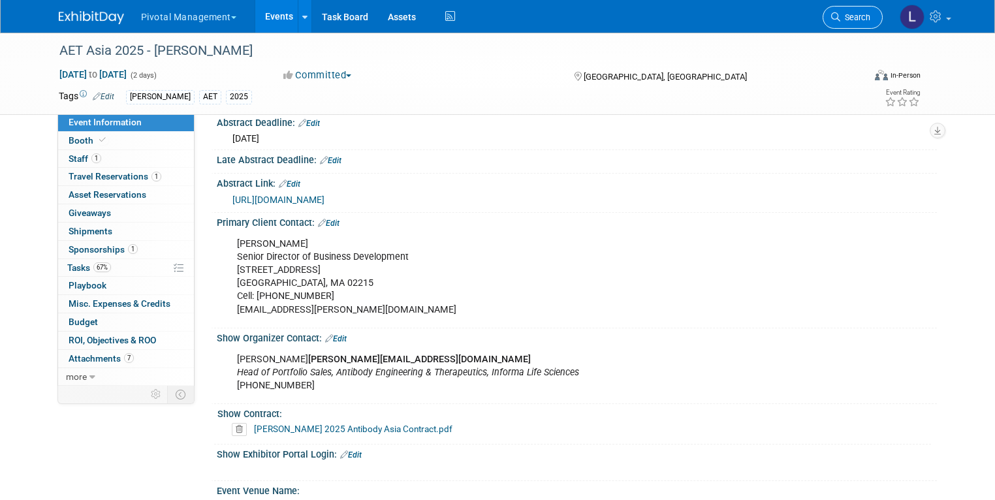
click at [526, 13] on span "Search" at bounding box center [855, 17] width 30 height 10
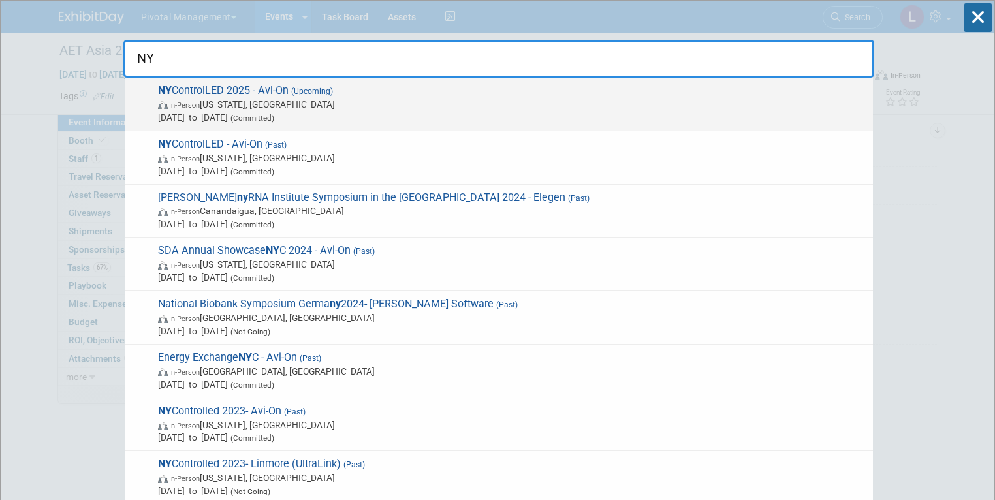
type input "NY"
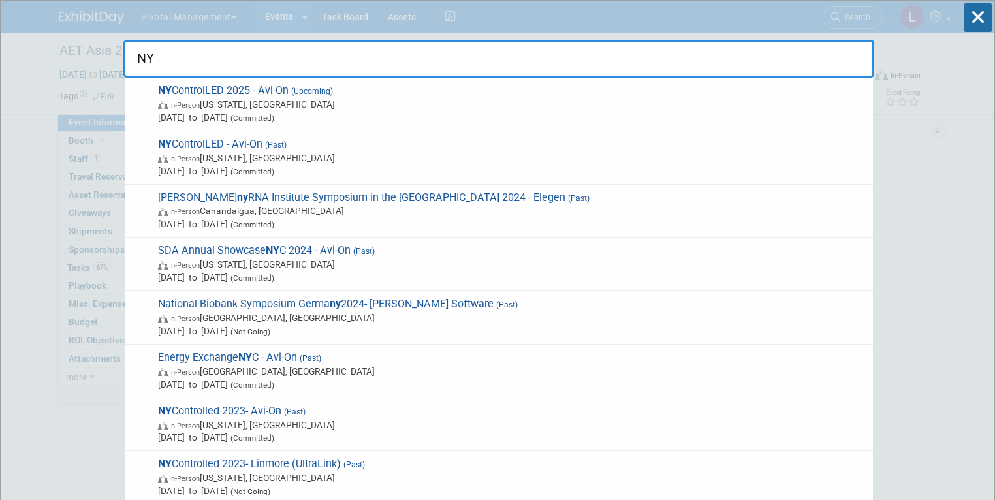
click at [412, 89] on span "NY ControlLED 2025 - Avi-On (Upcoming) In-Person [US_STATE], [GEOGRAPHIC_DATA] …" at bounding box center [510, 104] width 712 height 40
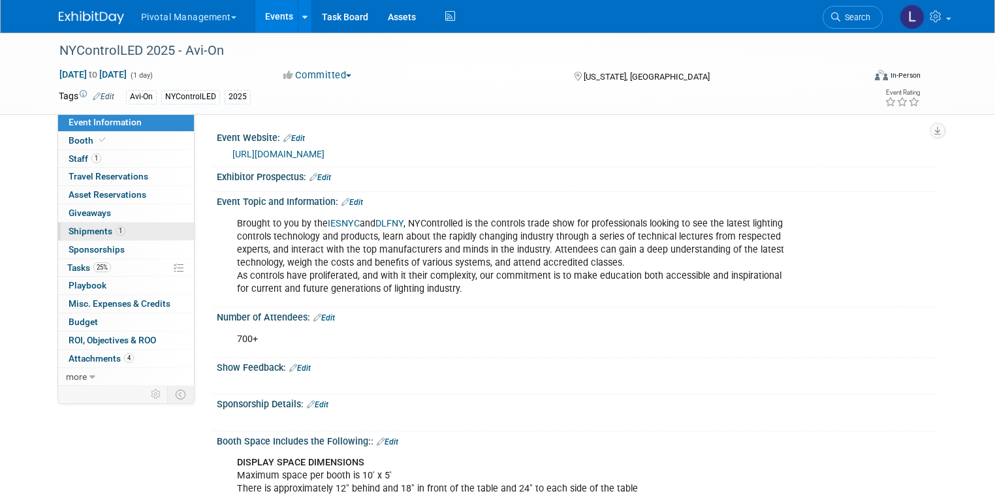
click at [76, 228] on span "Shipments 1" at bounding box center [97, 231] width 57 height 10
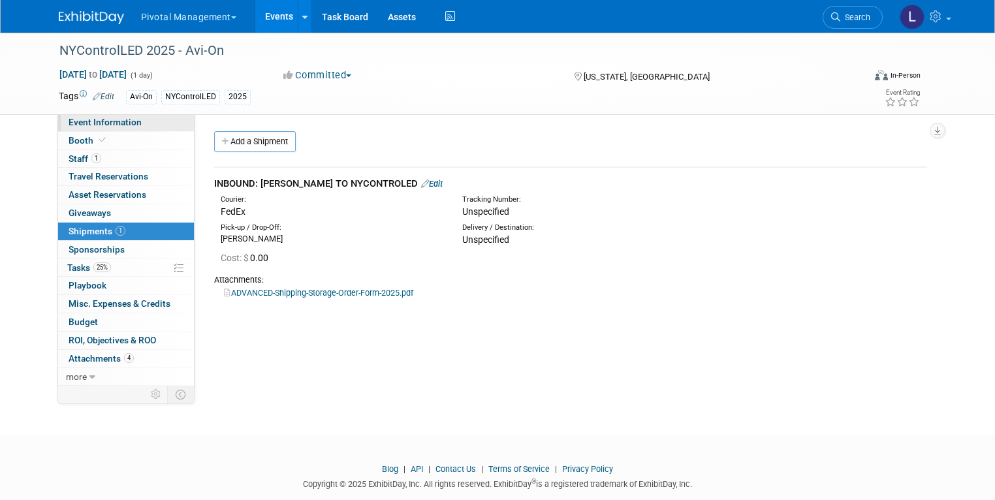
click at [69, 125] on span "Event Information" at bounding box center [105, 122] width 73 height 10
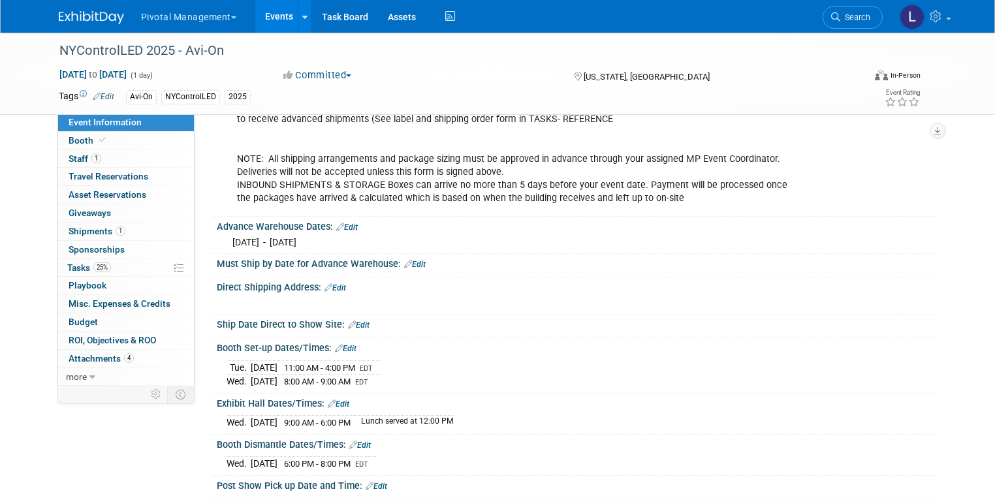
scroll to position [1191, 0]
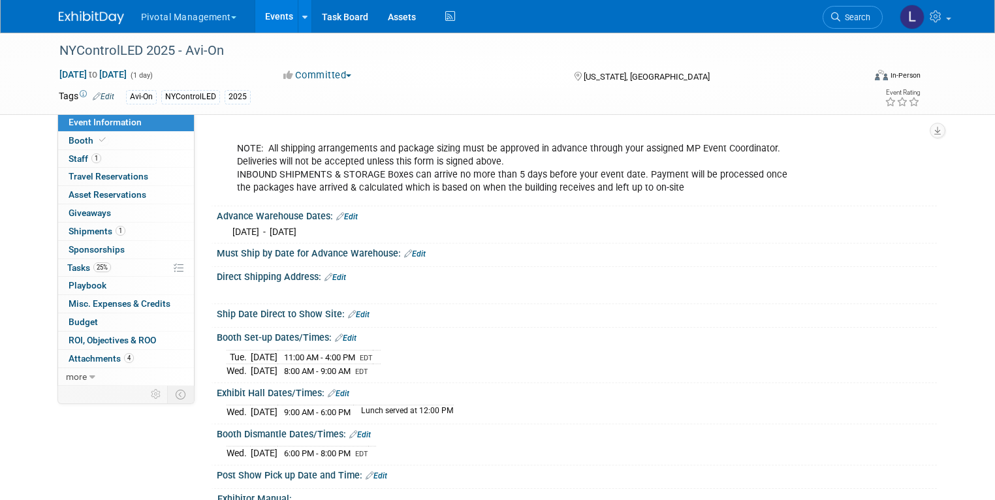
drag, startPoint x: 662, startPoint y: 206, endPoint x: 356, endPoint y: 182, distance: 306.6
click at [356, 182] on div "All deliveries must be sent to the loading bay: 124 West 19th Street, New York,…" at bounding box center [512, 142] width 569 height 118
click at [93, 264] on span "25%" at bounding box center [102, 268] width 18 height 10
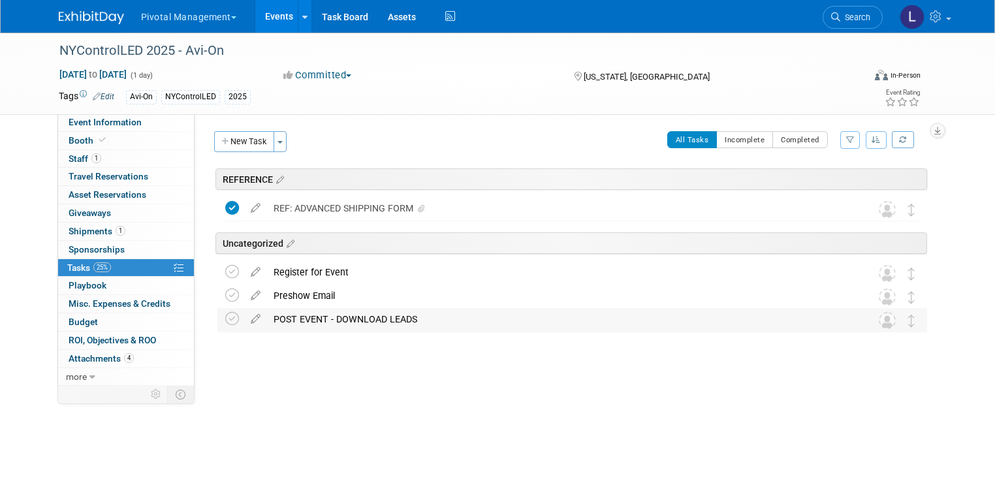
click at [308, 319] on div "POST EVENT - DOWNLOAD LEADS" at bounding box center [560, 319] width 586 height 22
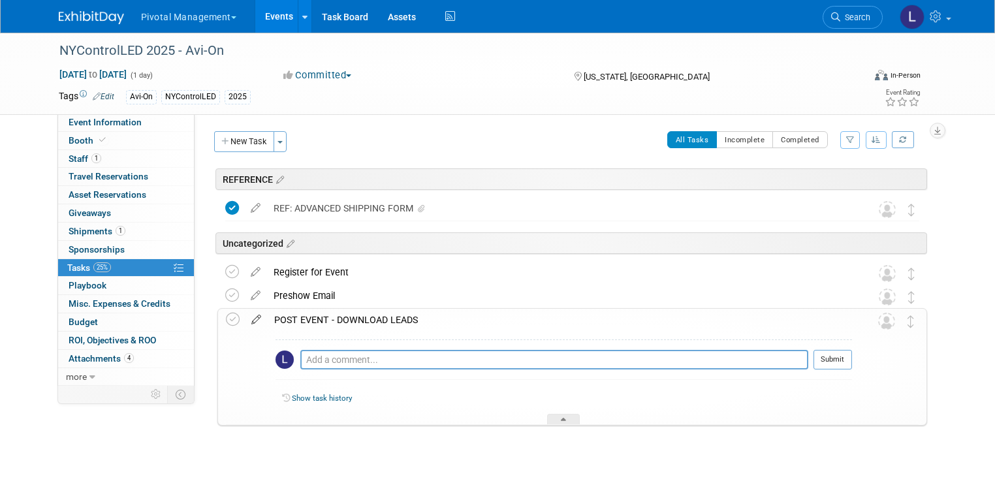
click at [247, 318] on icon at bounding box center [256, 317] width 23 height 16
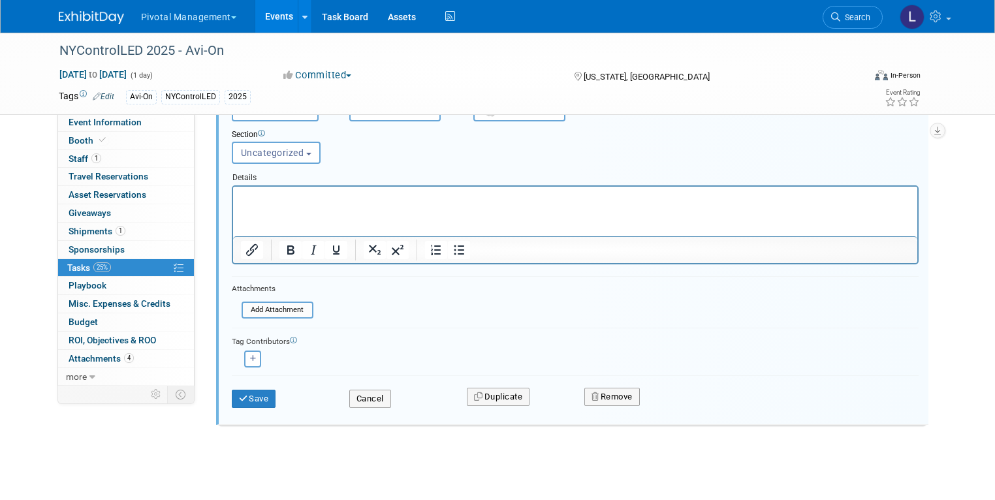
scroll to position [285, 0]
click at [600, 394] on icon "button" at bounding box center [596, 395] width 9 height 8
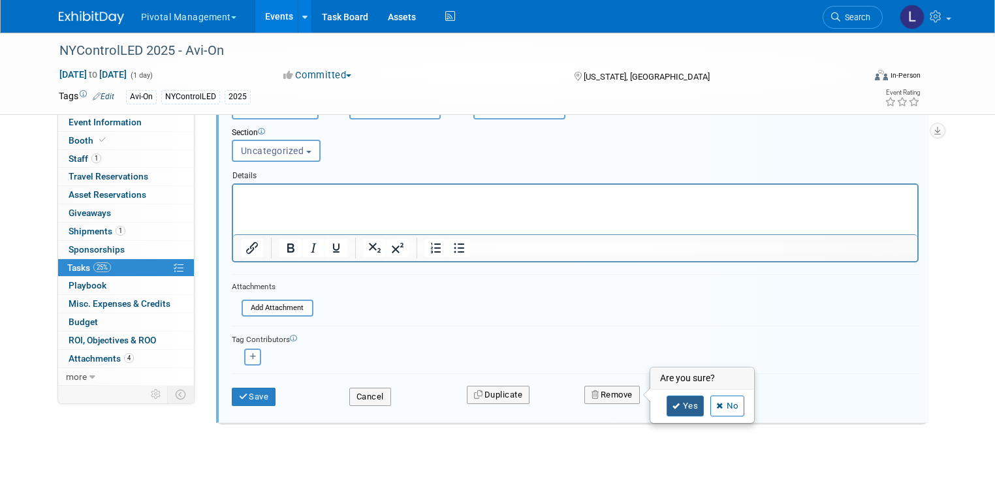
click at [686, 407] on link "Yes" at bounding box center [686, 406] width 38 height 21
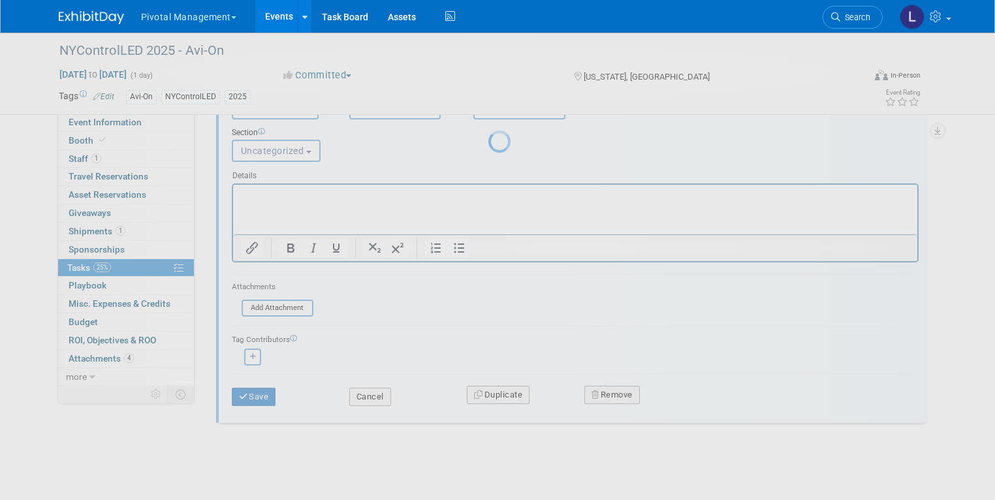
scroll to position [0, 0]
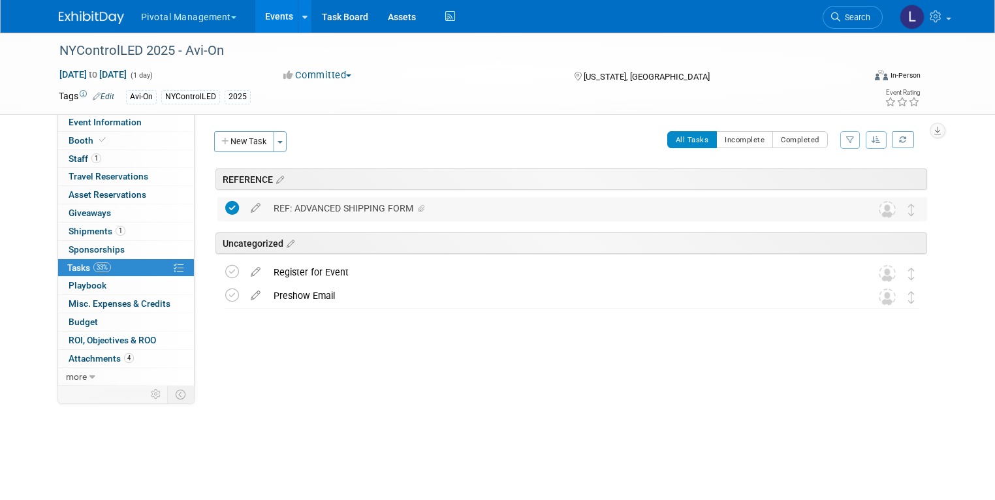
click at [340, 213] on div "REF: ADVANCED SHIPPING FORM" at bounding box center [560, 208] width 586 height 22
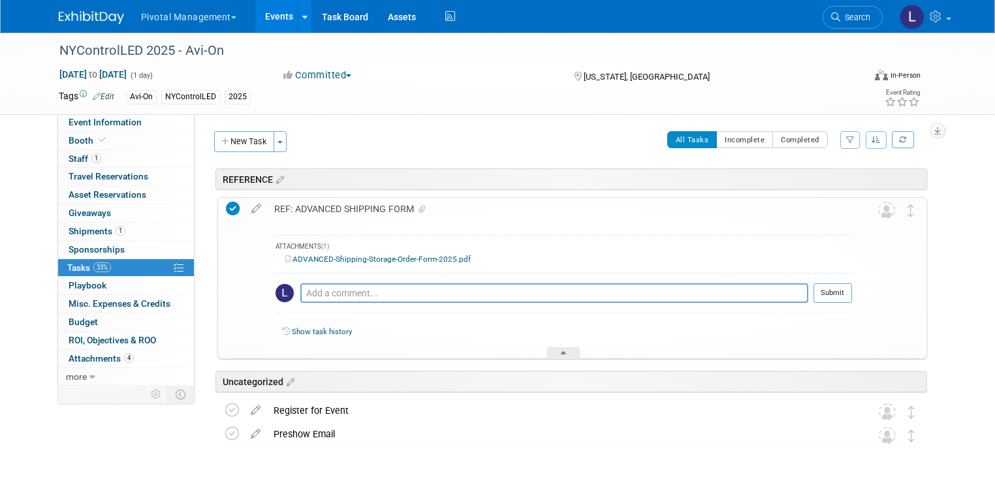
click at [340, 213] on div "REF: ADVANCED SHIPPING FORM" at bounding box center [560, 209] width 584 height 22
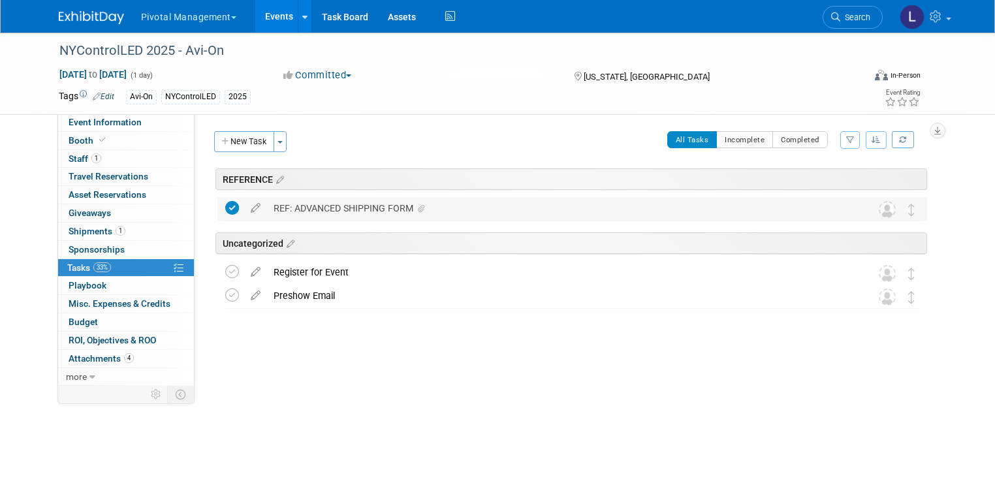
click at [306, 208] on div "REF: ADVANCED SHIPPING FORM" at bounding box center [560, 208] width 586 height 22
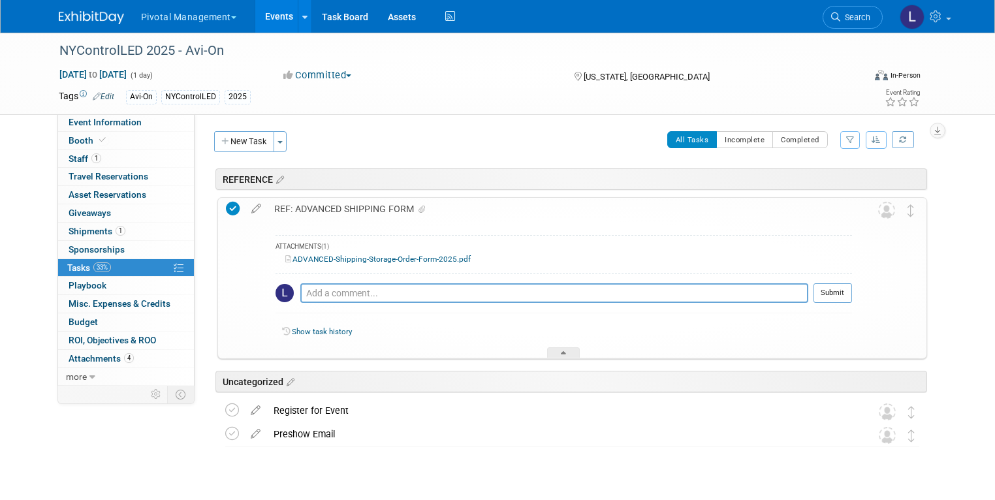
click at [347, 259] on link "ADVANCED-Shipping-Storage-Order-Form-2025.pdf" at bounding box center [377, 259] width 185 height 9
click at [863, 25] on link "Search" at bounding box center [853, 17] width 60 height 23
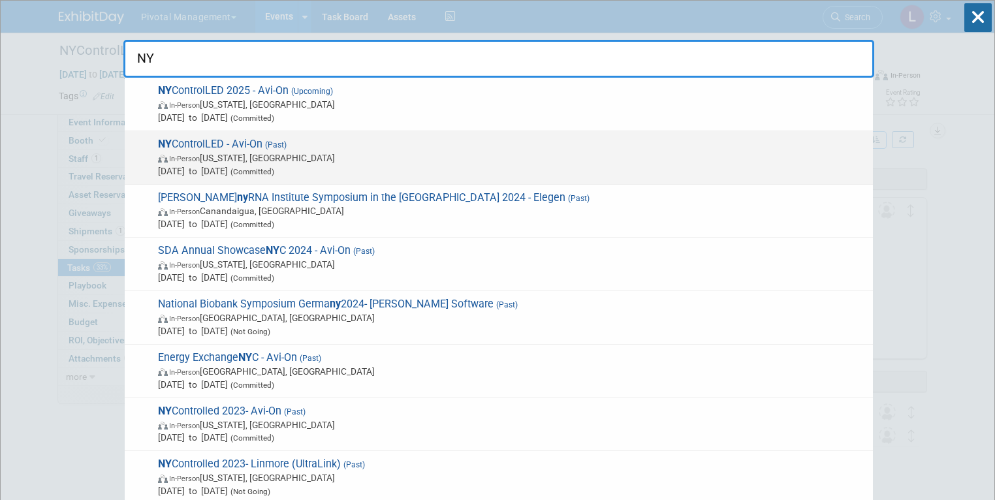
type input "NY"
click at [308, 155] on span "In-Person New York, NY" at bounding box center [512, 158] width 709 height 13
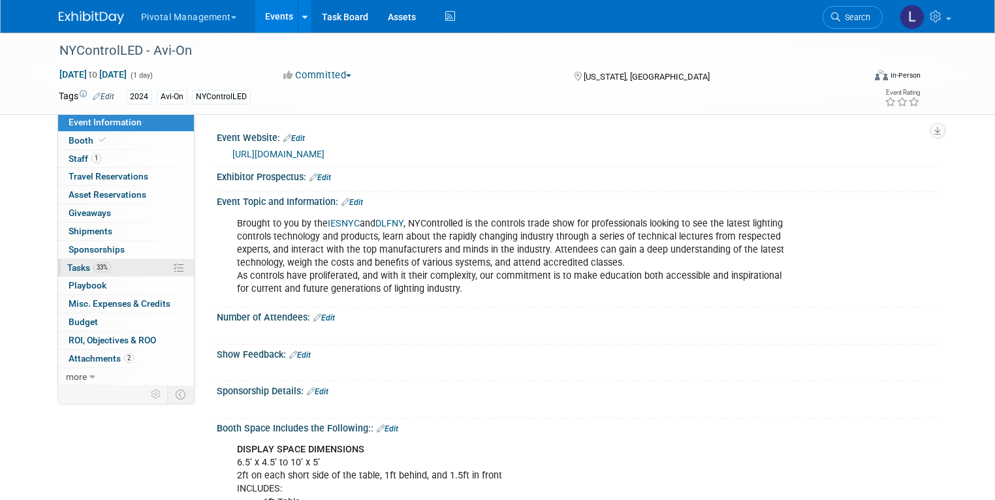
click at [71, 264] on span "Tasks 33%" at bounding box center [89, 268] width 44 height 10
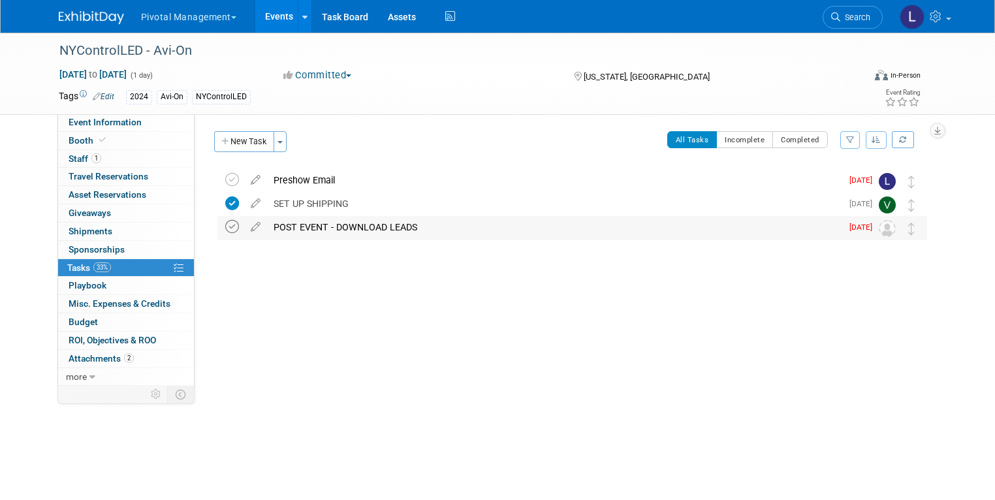
click at [225, 226] on icon at bounding box center [232, 227] width 14 height 14
click at [225, 182] on icon at bounding box center [232, 180] width 14 height 14
click at [307, 206] on div "SET UP SHIPPING" at bounding box center [554, 204] width 575 height 22
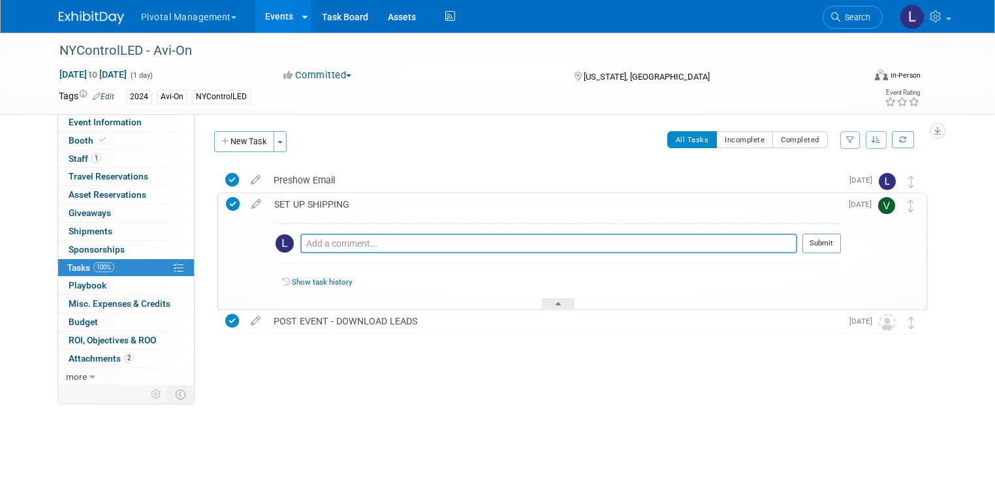
click at [307, 206] on div "SET UP SHIPPING" at bounding box center [554, 204] width 573 height 22
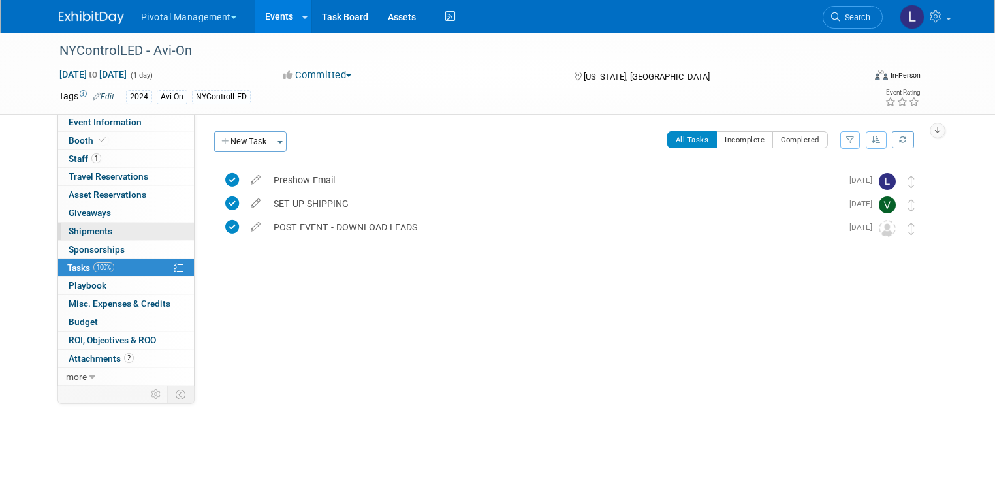
click at [84, 232] on span "Shipments 0" at bounding box center [91, 231] width 44 height 10
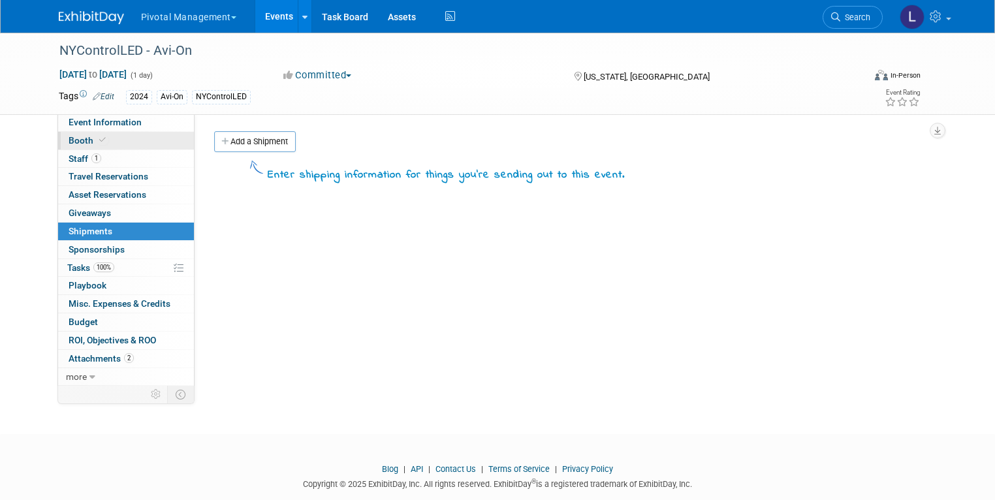
click at [71, 138] on span "Booth" at bounding box center [89, 140] width 40 height 10
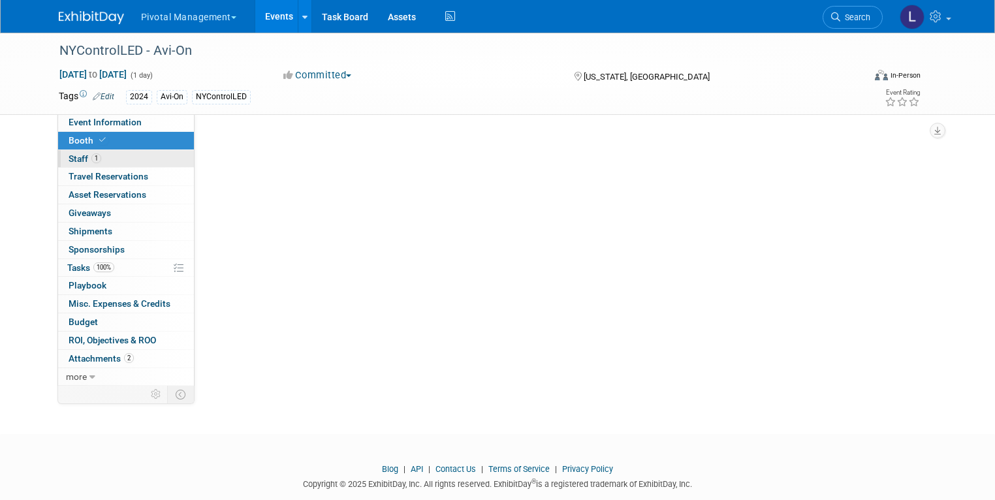
select select "Yes"
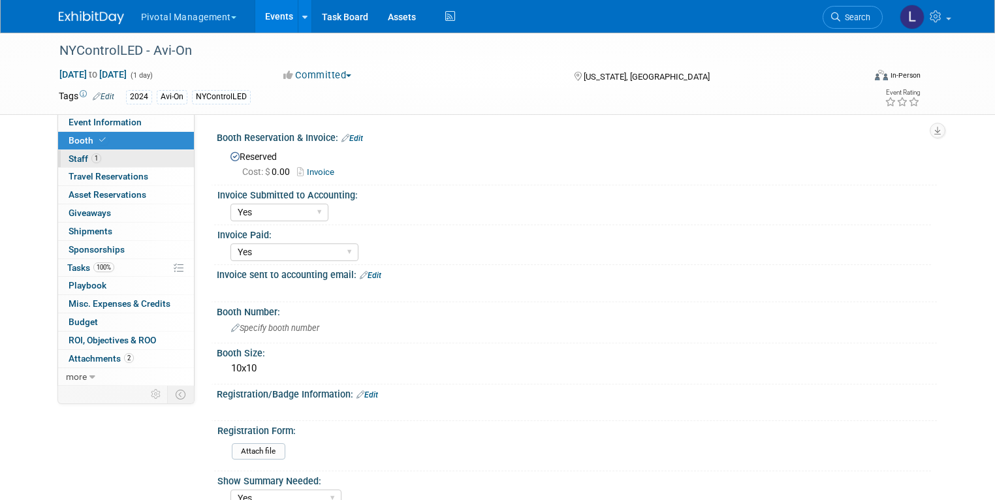
click at [76, 157] on span "Staff 1" at bounding box center [85, 158] width 33 height 10
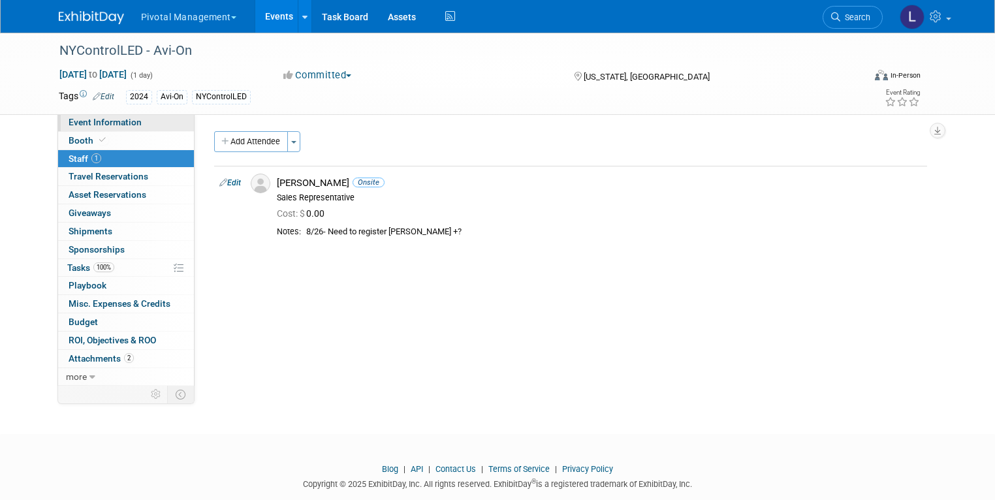
click at [69, 123] on span "Event Information" at bounding box center [105, 122] width 73 height 10
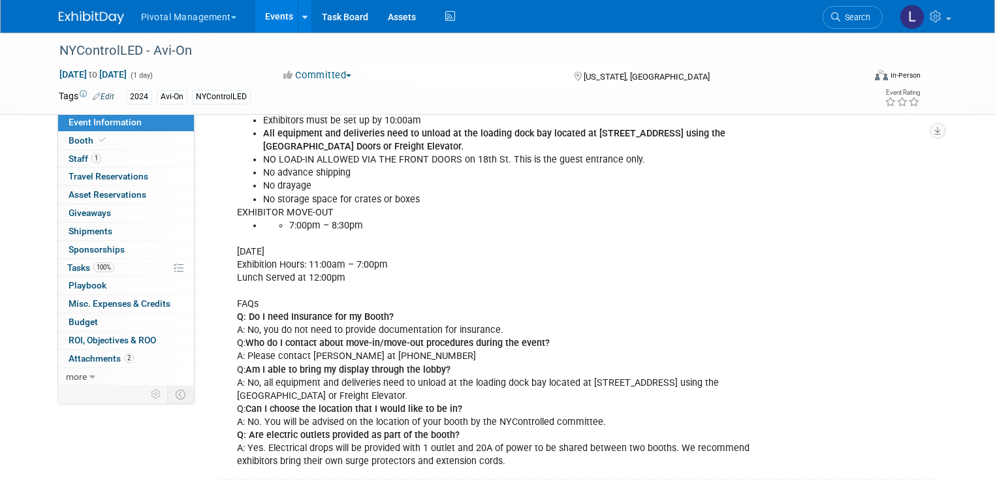
scroll to position [1874, 0]
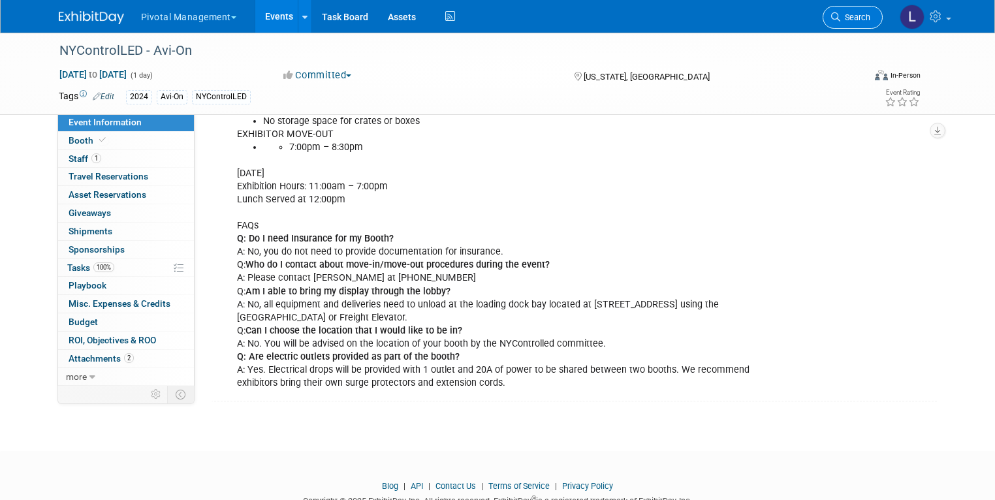
click at [866, 13] on span "Search" at bounding box center [855, 17] width 30 height 10
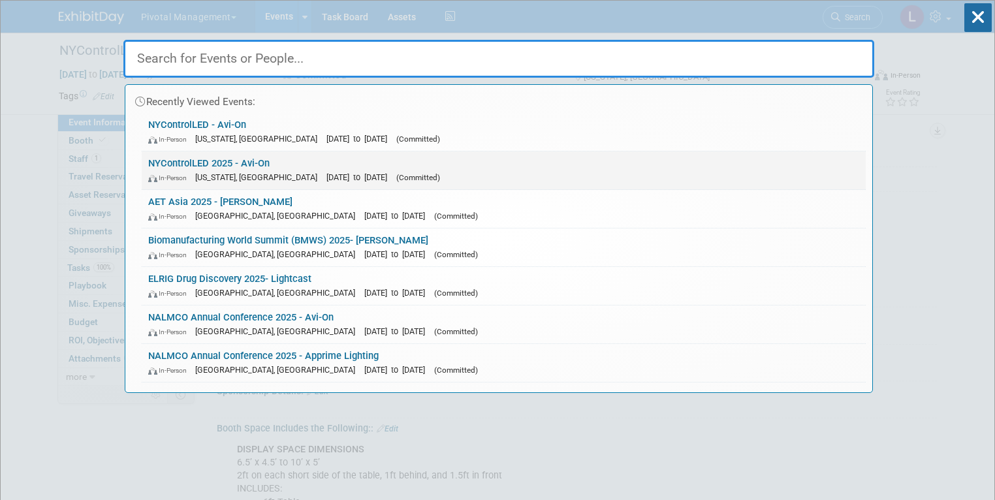
click at [332, 157] on link "NYControlLED 2025 - Avi-On In-Person New York, NY Oct 15, 2025 to Oct 15, 2025 …" at bounding box center [504, 171] width 724 height 38
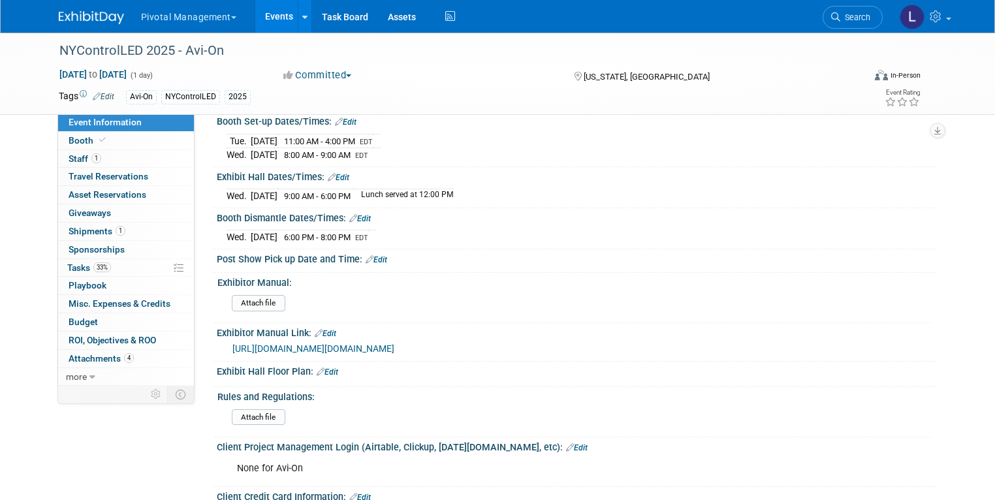
scroll to position [1410, 0]
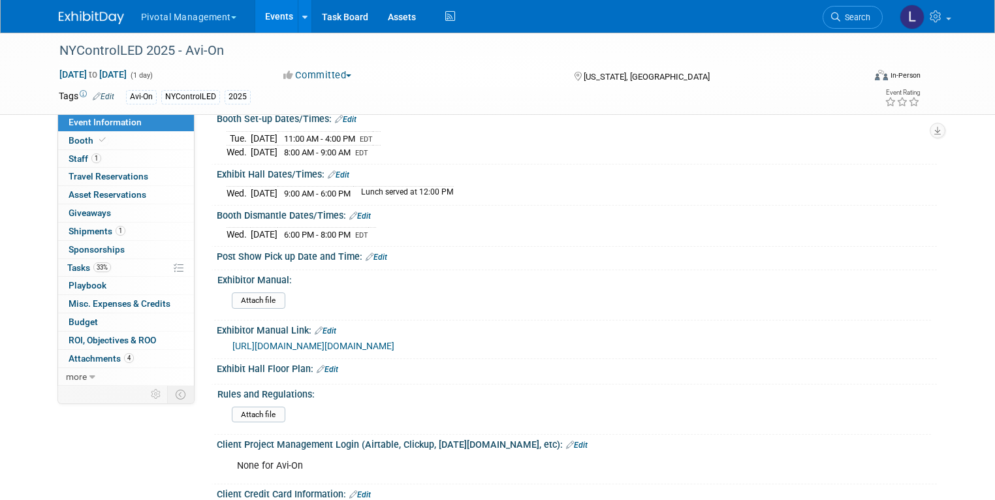
click at [394, 351] on link "[URL][DOMAIN_NAME][DOMAIN_NAME]" at bounding box center [313, 346] width 162 height 10
